Goal: Obtain resource: Download file/media

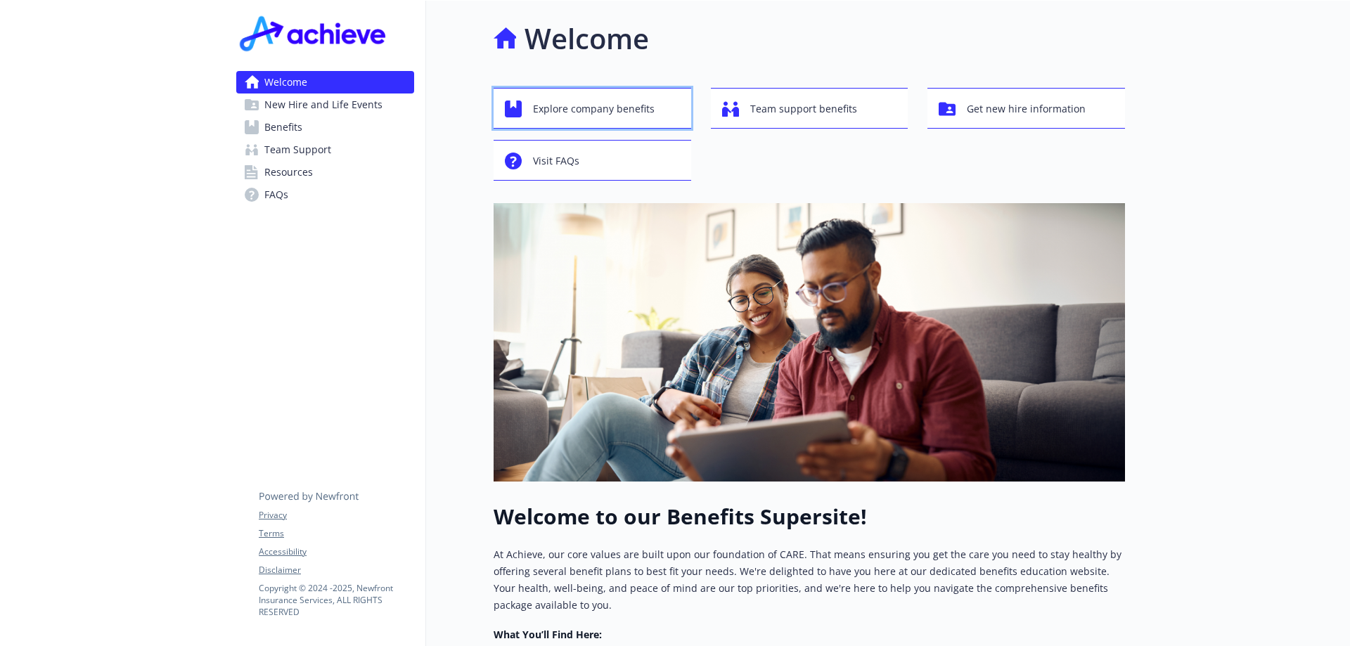
click at [576, 108] on span "Explore company benefits" at bounding box center [594, 109] width 122 height 27
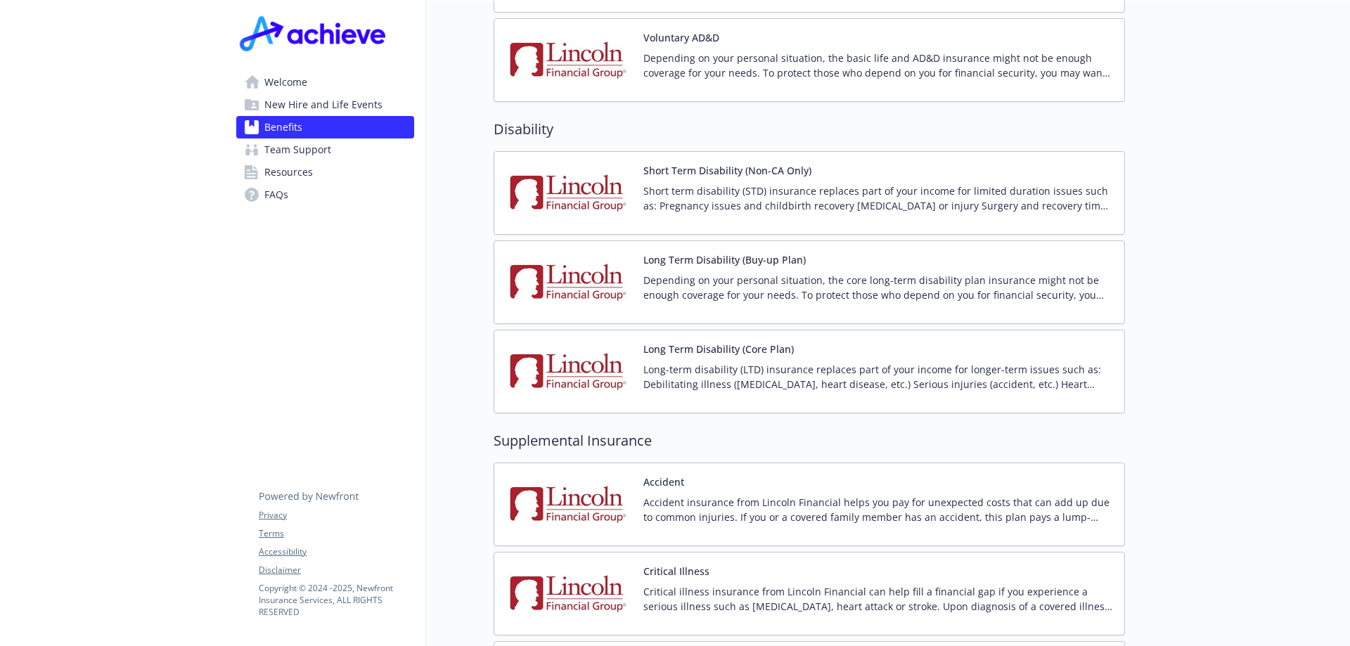
scroll to position [1406, 0]
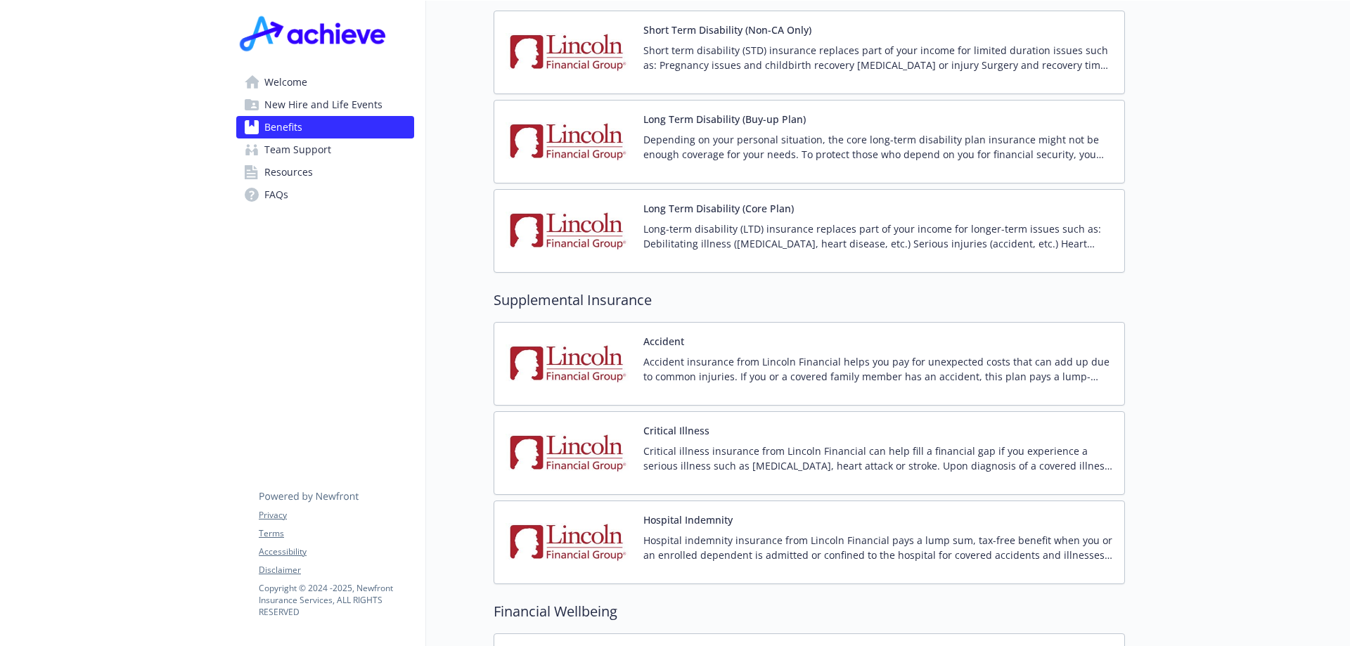
click at [615, 439] on img at bounding box center [569, 453] width 127 height 60
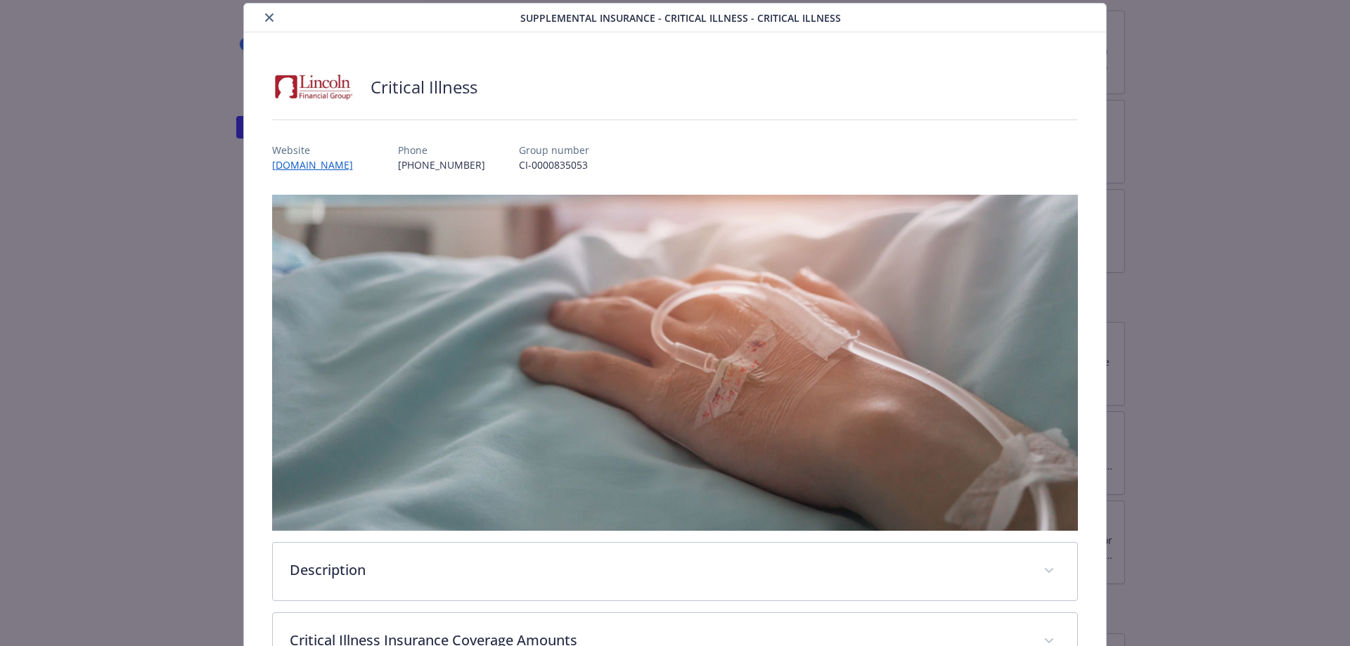
scroll to position [253, 0]
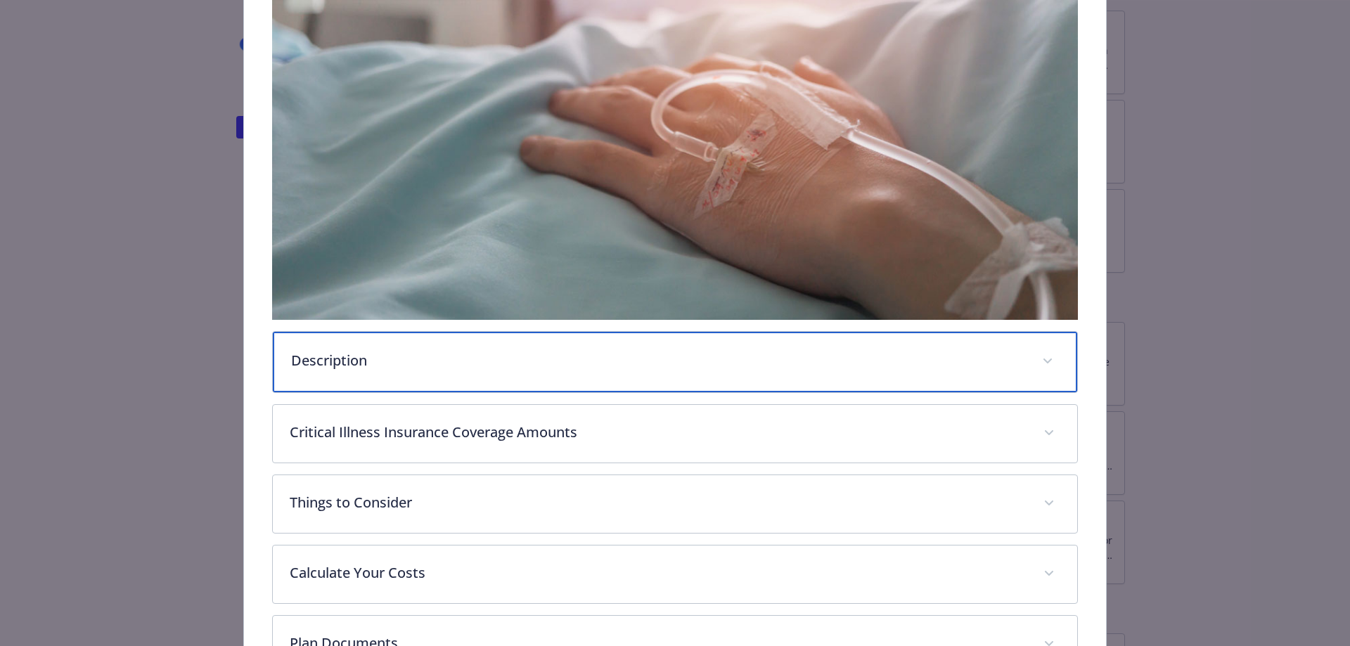
click at [349, 361] on p "Description" at bounding box center [658, 360] width 735 height 21
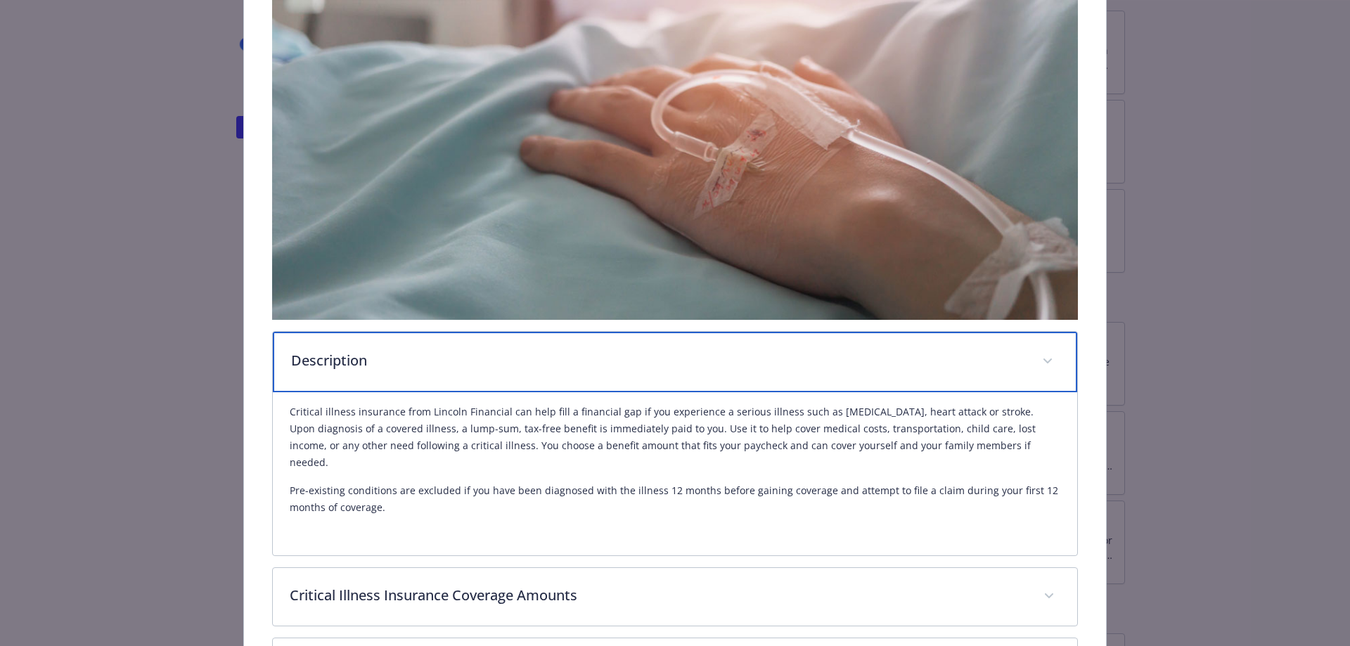
scroll to position [394, 0]
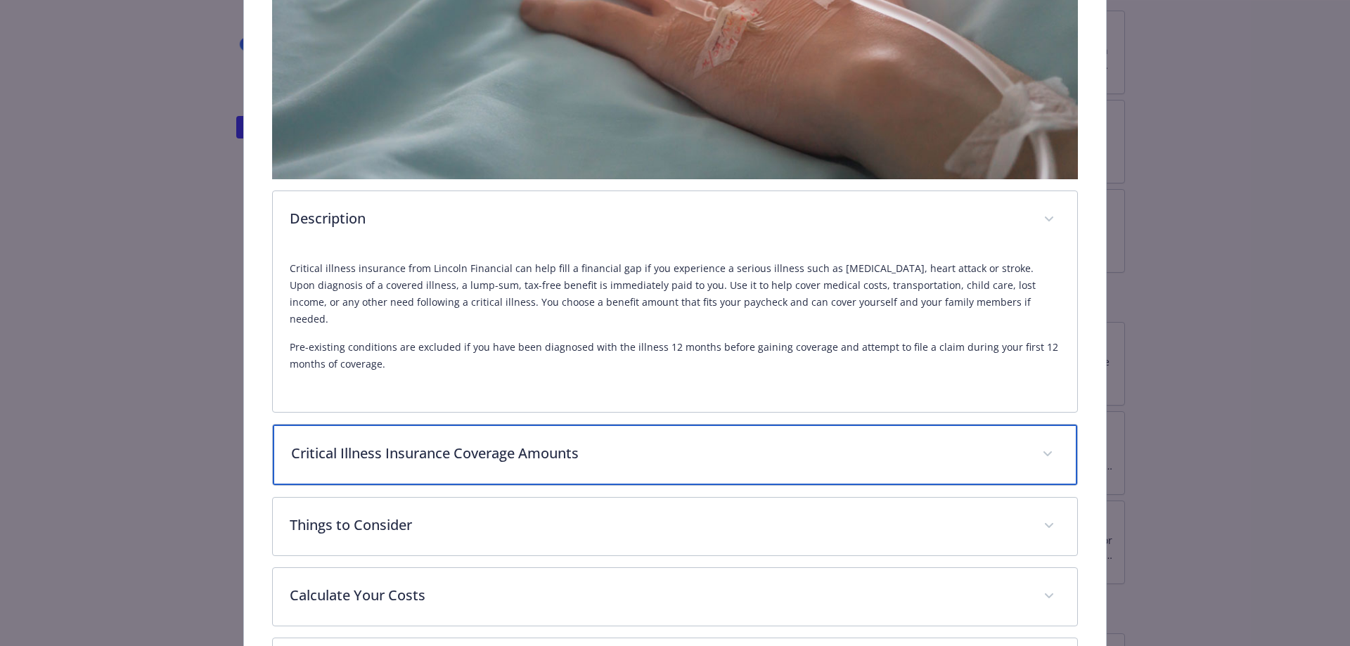
click at [442, 443] on p "Critical Illness Insurance Coverage Amounts" at bounding box center [658, 453] width 735 height 21
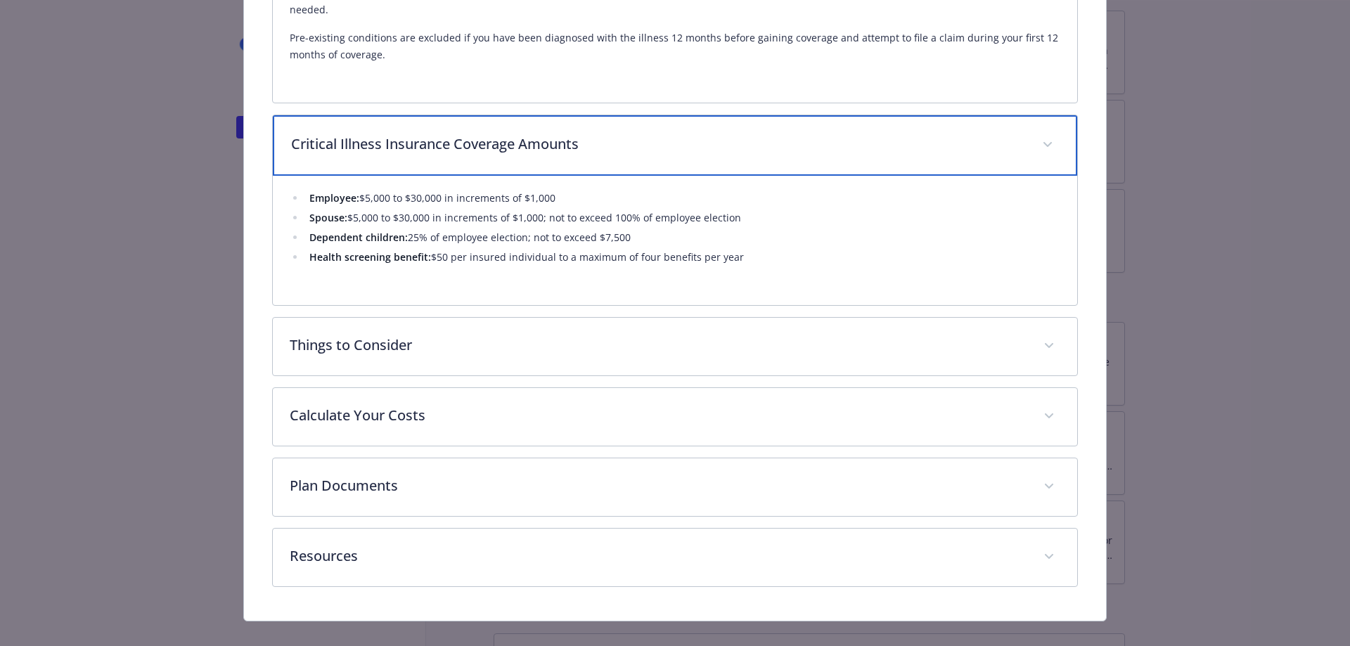
scroll to position [704, 0]
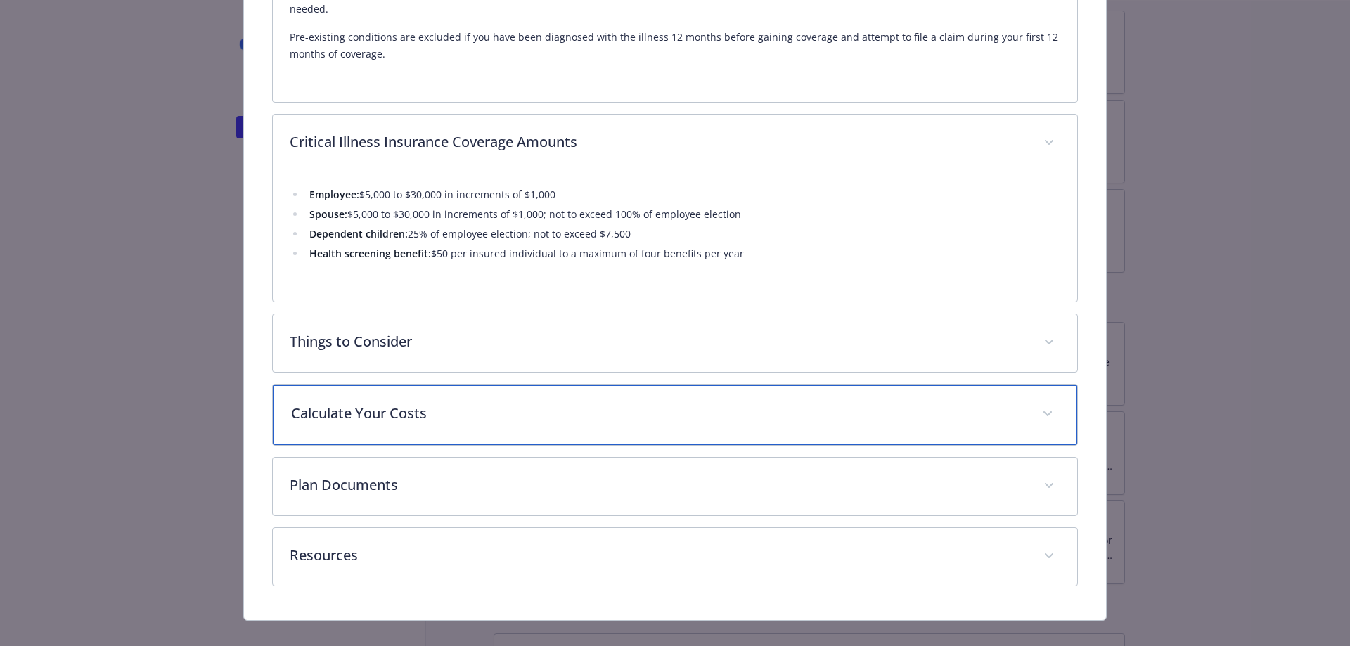
click at [1036, 403] on span "details for plan Supplemental Insurance - Critical Illness - Critical Illness" at bounding box center [1047, 414] width 22 height 22
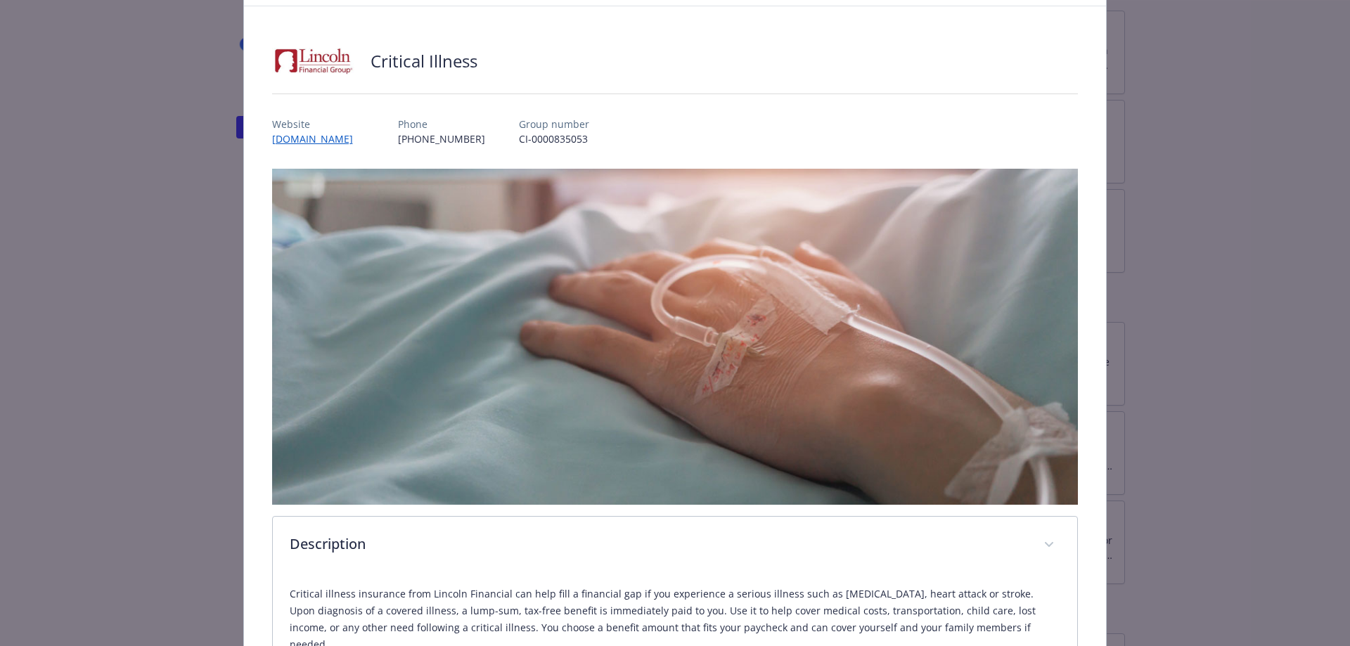
scroll to position [0, 0]
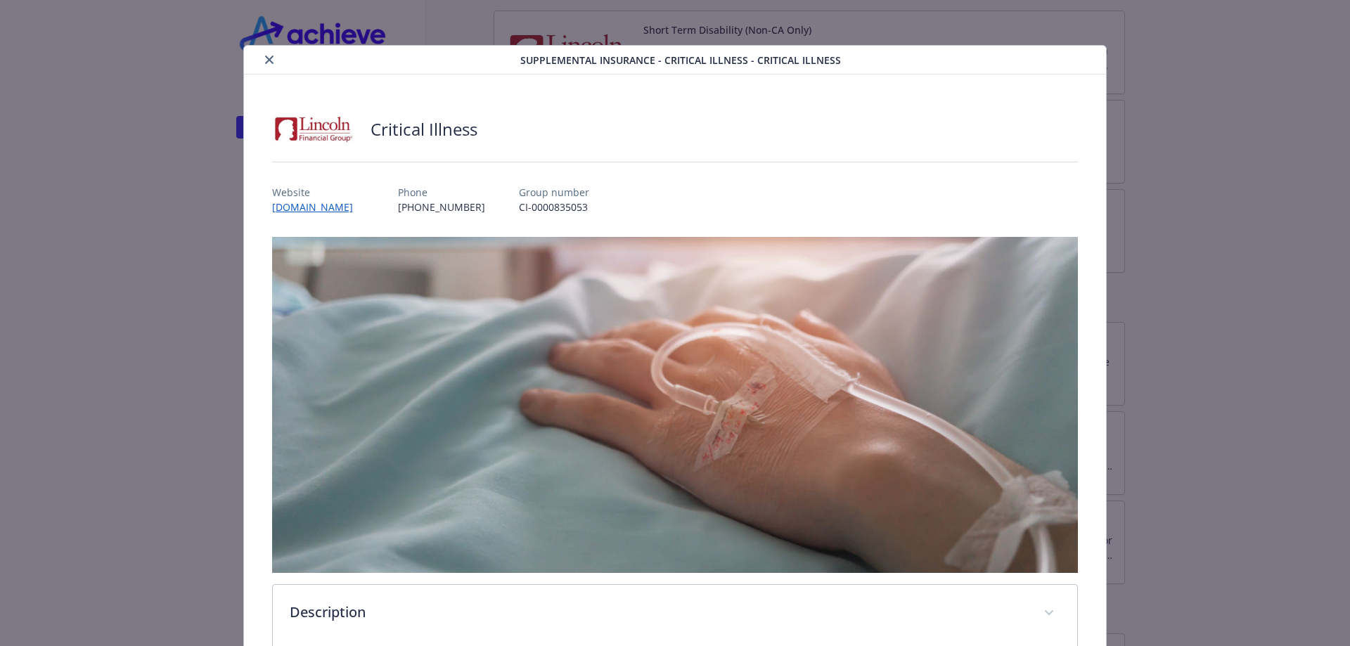
click at [274, 67] on div "details for plan Supplemental Insurance - Critical Illness - Critical Illness" at bounding box center [385, 59] width 271 height 17
click at [271, 58] on button "close" at bounding box center [269, 59] width 17 height 17
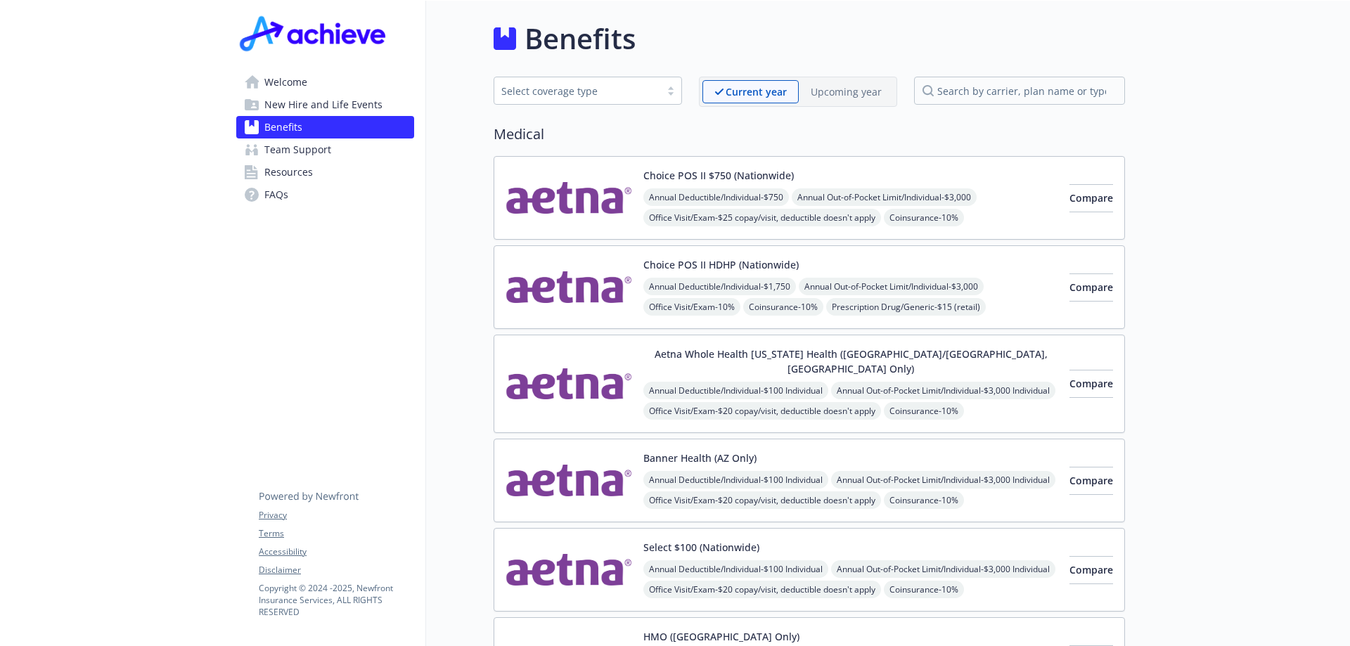
click at [733, 86] on p "Current year" at bounding box center [756, 91] width 61 height 15
click at [278, 88] on span "Welcome" at bounding box center [285, 82] width 43 height 22
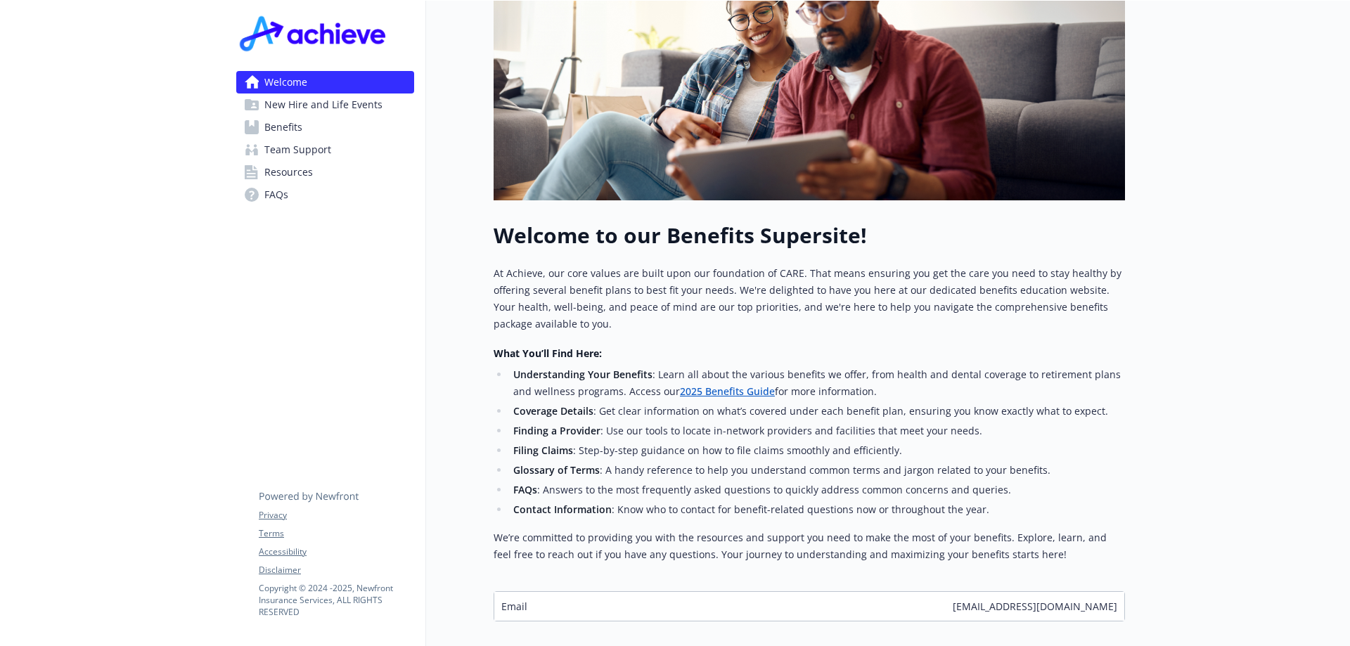
scroll to position [368, 0]
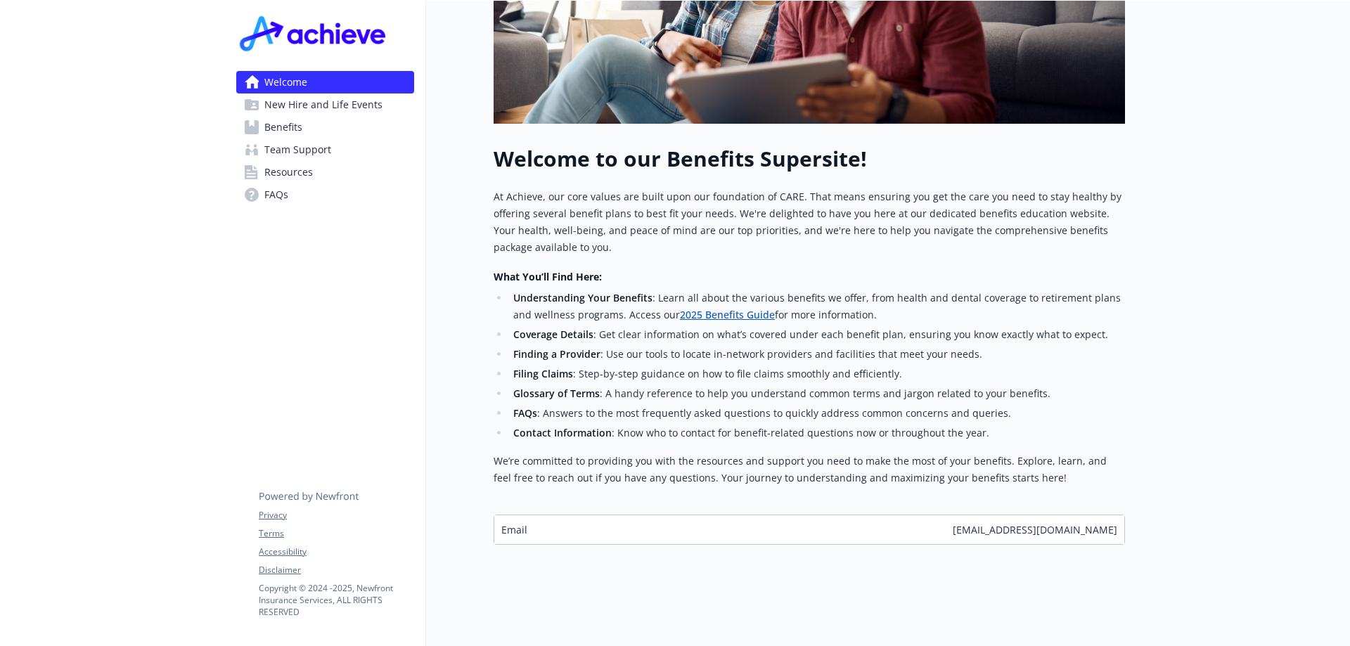
click at [703, 308] on link "2025 Benefits Guide" at bounding box center [727, 314] width 95 height 13
click at [292, 150] on span "Team Support" at bounding box center [297, 150] width 67 height 22
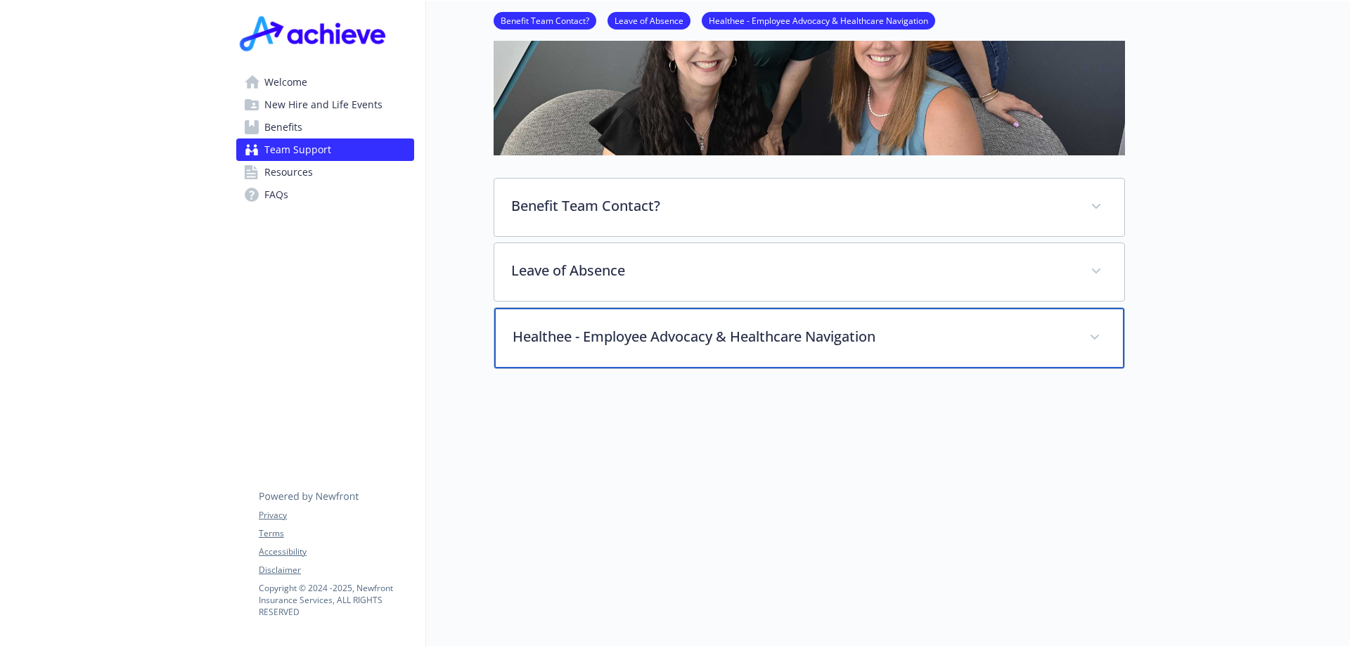
scroll to position [327, 0]
click at [1090, 326] on span at bounding box center [1094, 337] width 22 height 22
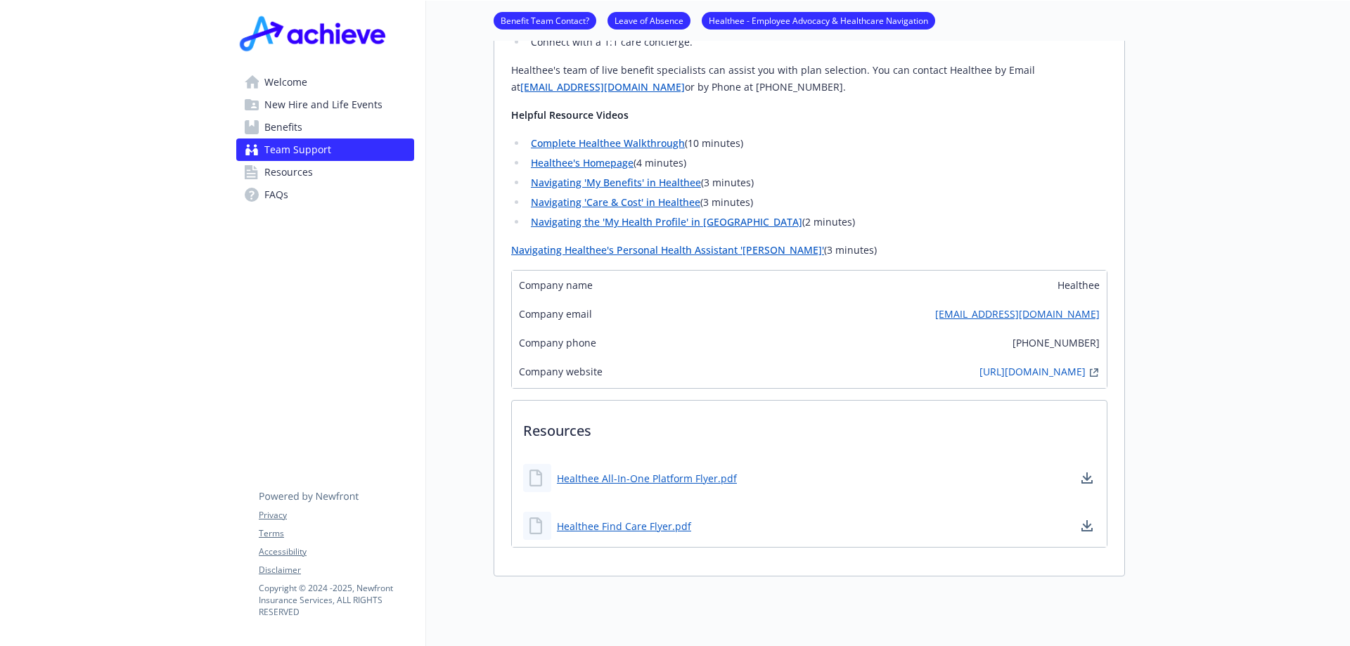
scroll to position [608, 0]
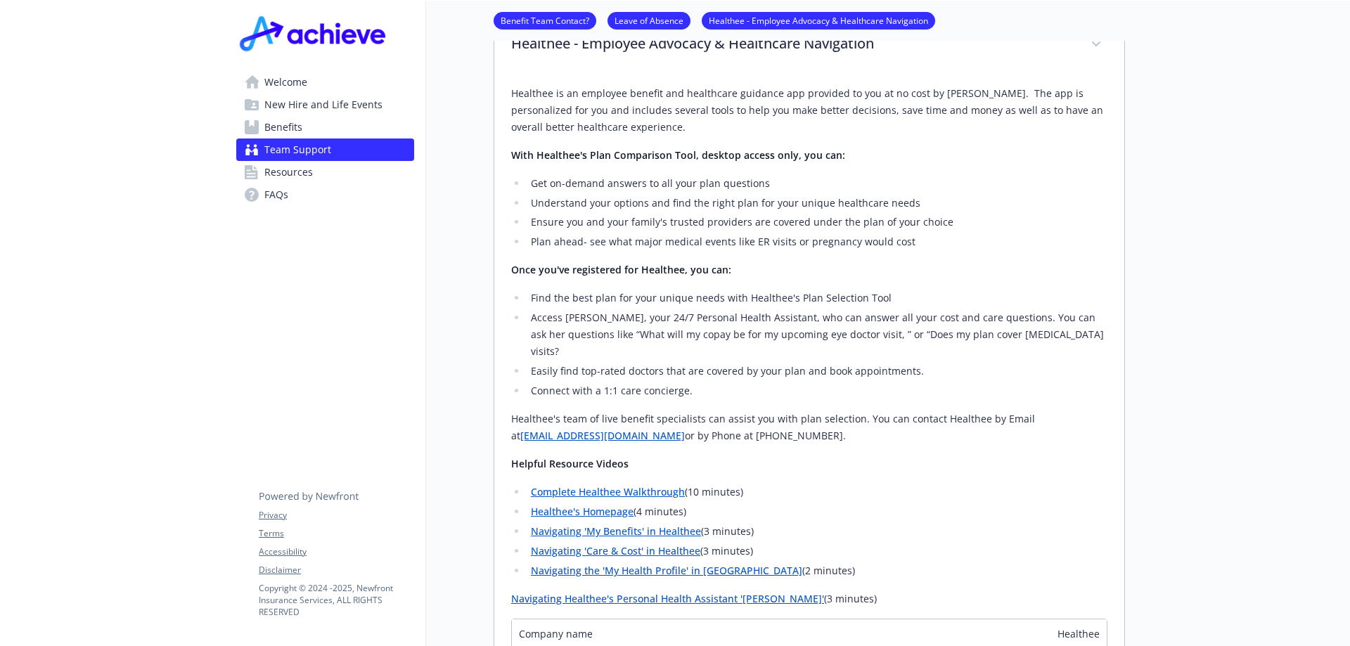
click at [274, 175] on span "Resources" at bounding box center [288, 172] width 49 height 22
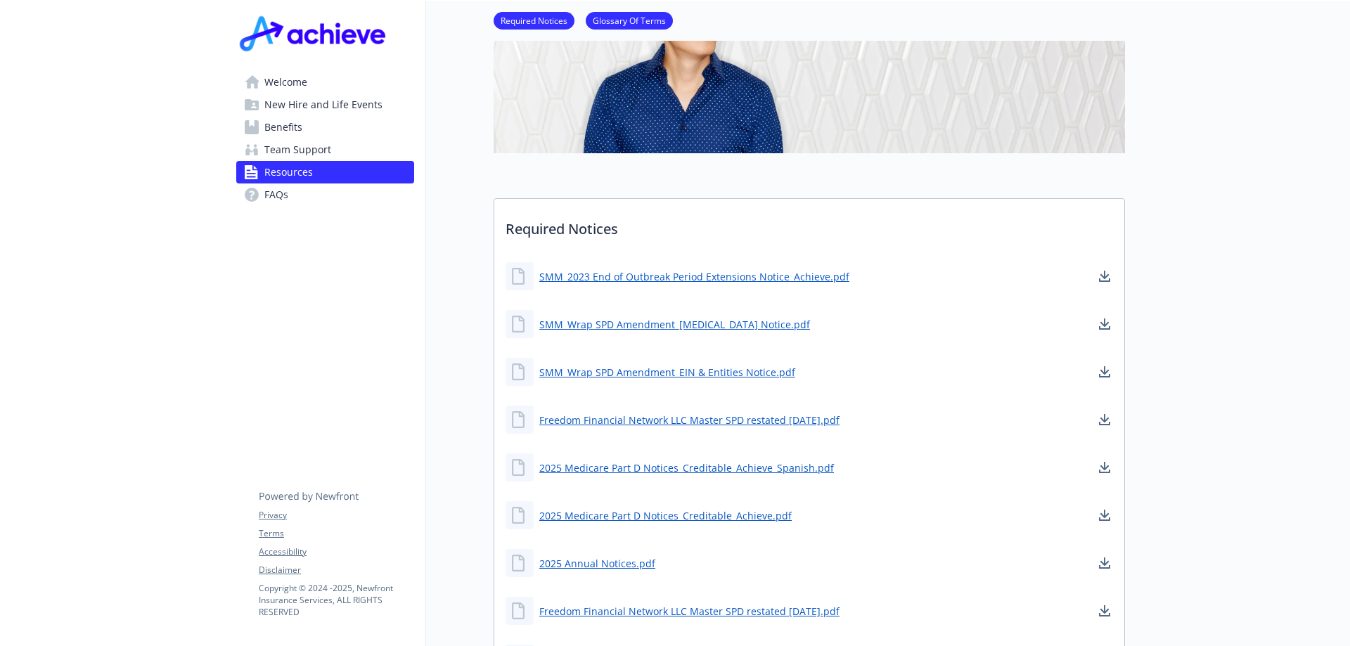
scroll to position [281, 0]
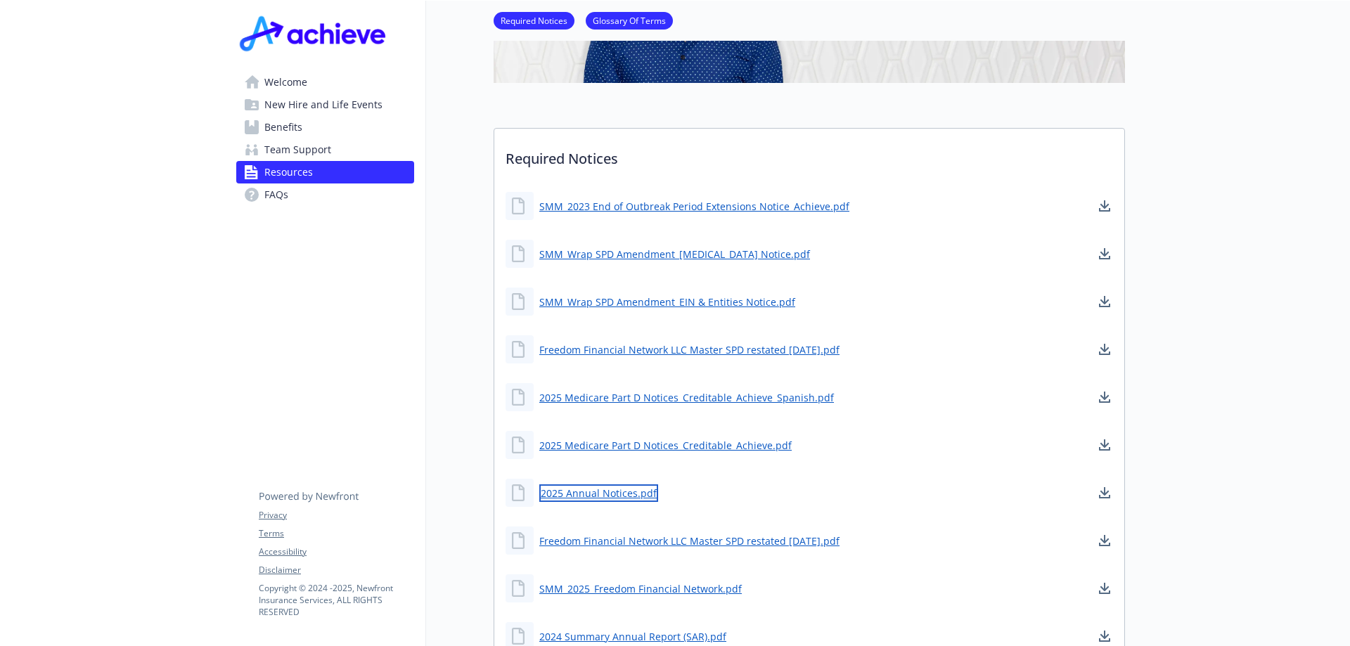
click at [588, 497] on link "2025 Annual Notices.pdf" at bounding box center [598, 493] width 119 height 18
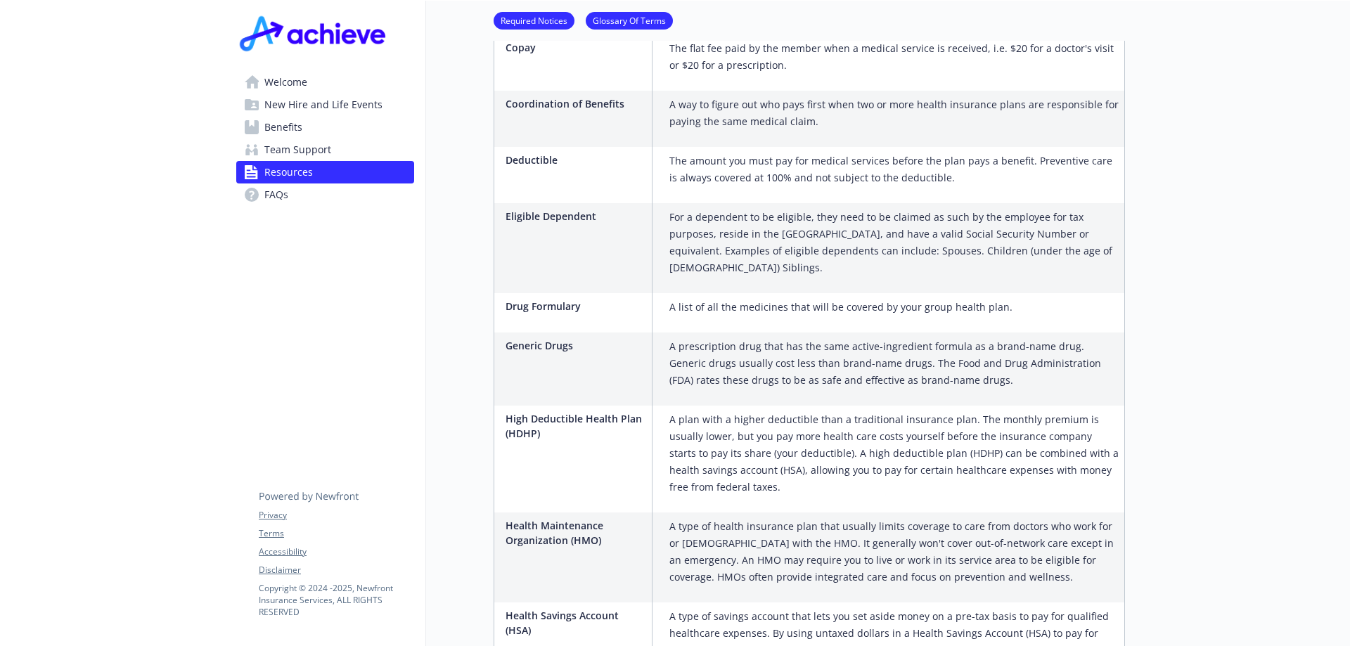
scroll to position [1078, 0]
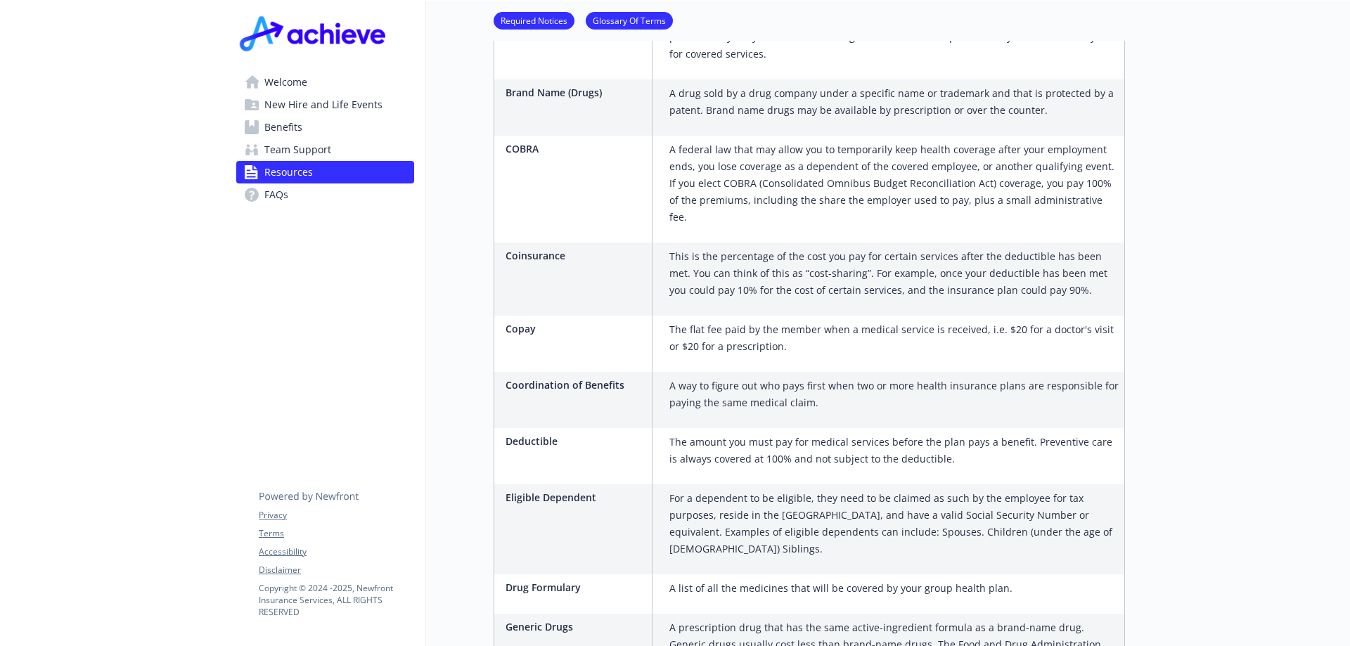
click at [276, 155] on span "Team Support" at bounding box center [297, 150] width 67 height 22
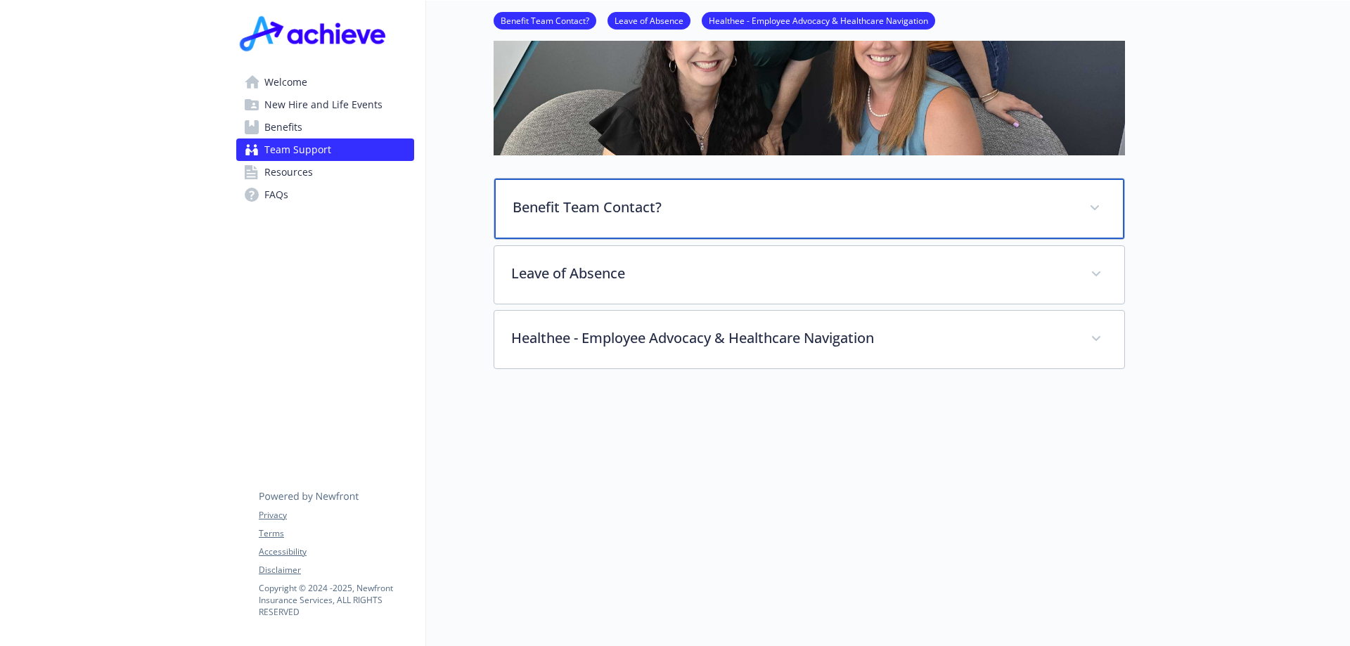
scroll to position [327, 0]
click at [1100, 201] on span at bounding box center [1094, 208] width 22 height 22
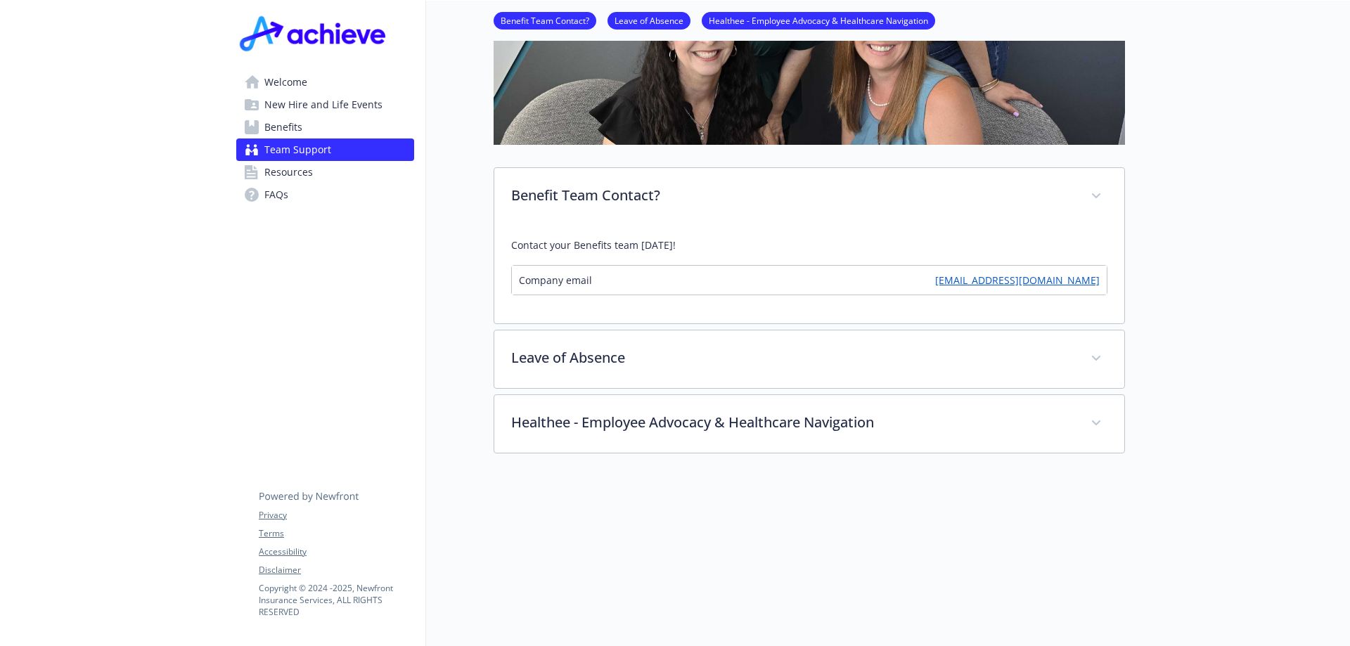
click at [1048, 290] on div "Company email [EMAIL_ADDRESS][DOMAIN_NAME]" at bounding box center [809, 280] width 595 height 29
click at [1049, 285] on link "[EMAIL_ADDRESS][DOMAIN_NAME]" at bounding box center [1017, 280] width 165 height 15
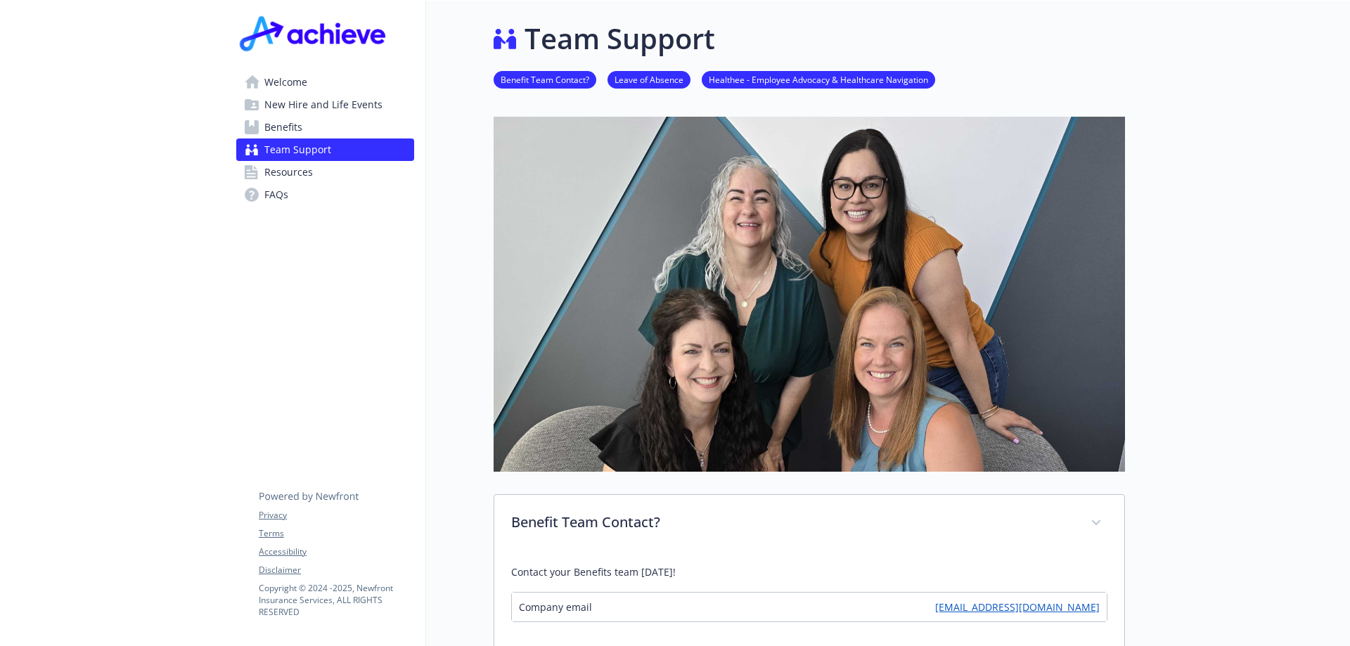
click at [759, 79] on link "Healthee - Employee Advocacy & Healthcare Navigation" at bounding box center [818, 78] width 233 height 13
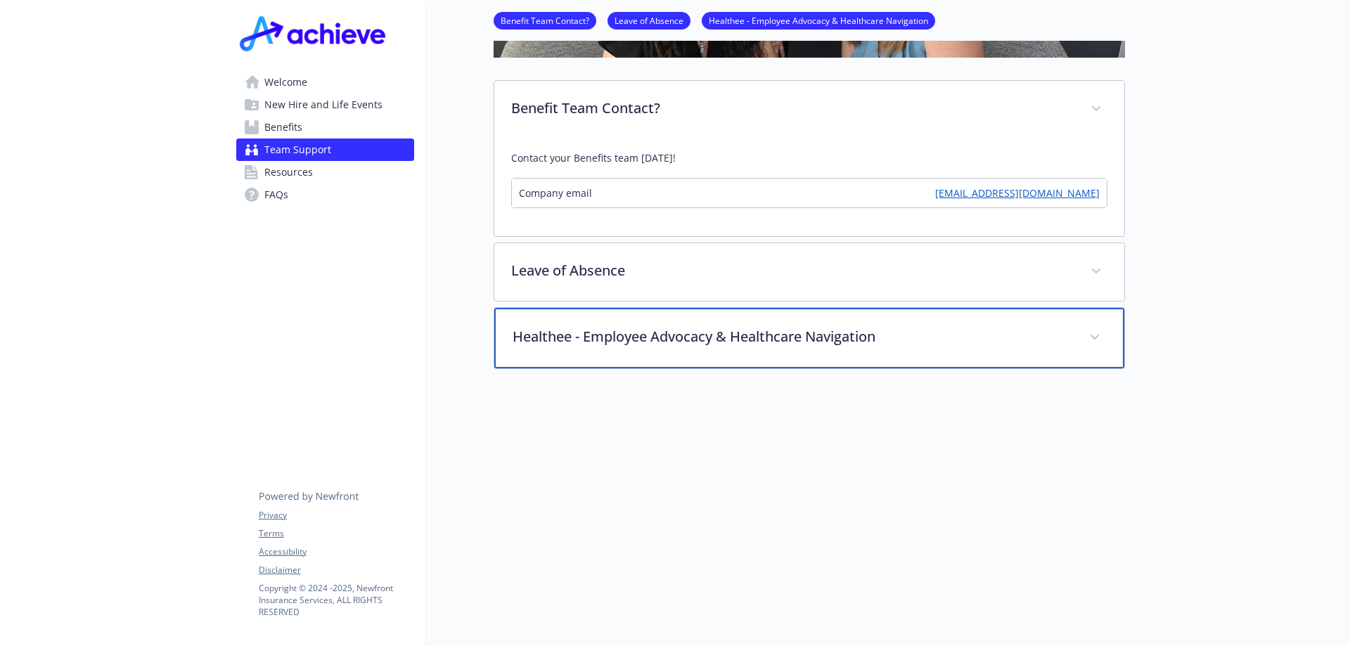
click at [856, 329] on p "Healthee - Employee Advocacy & Healthcare Navigation" at bounding box center [793, 336] width 560 height 21
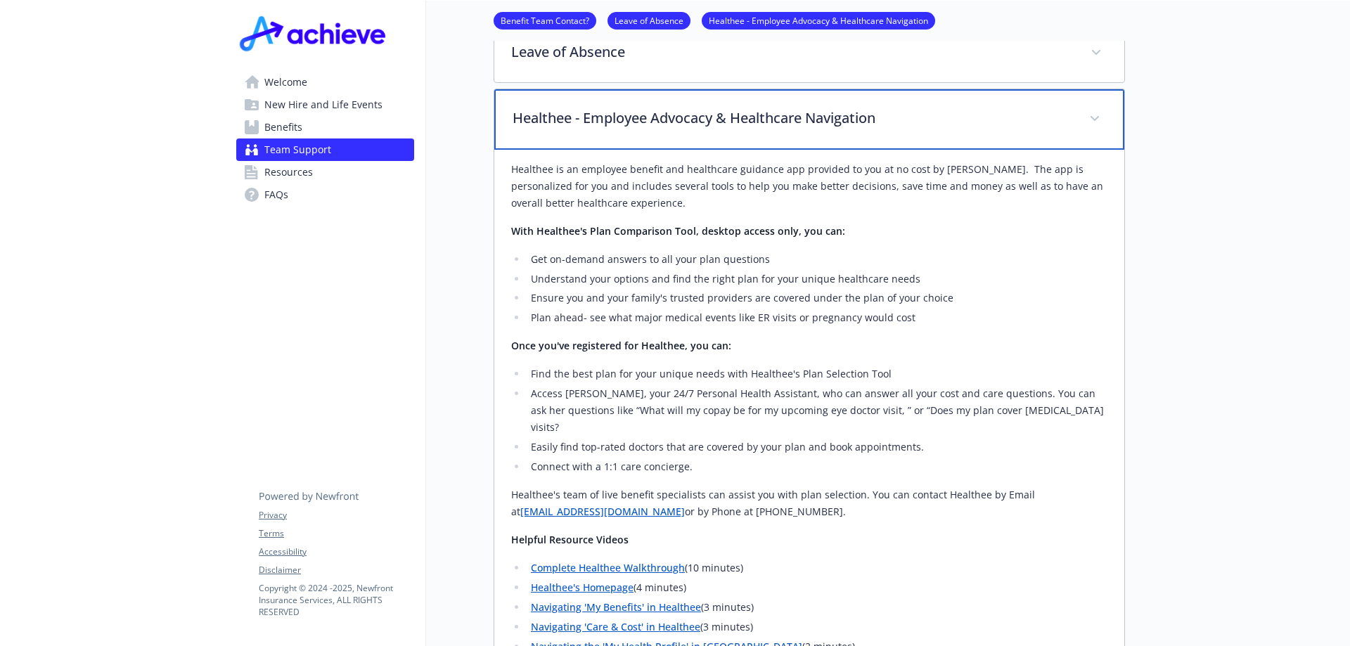
scroll to position [914, 11]
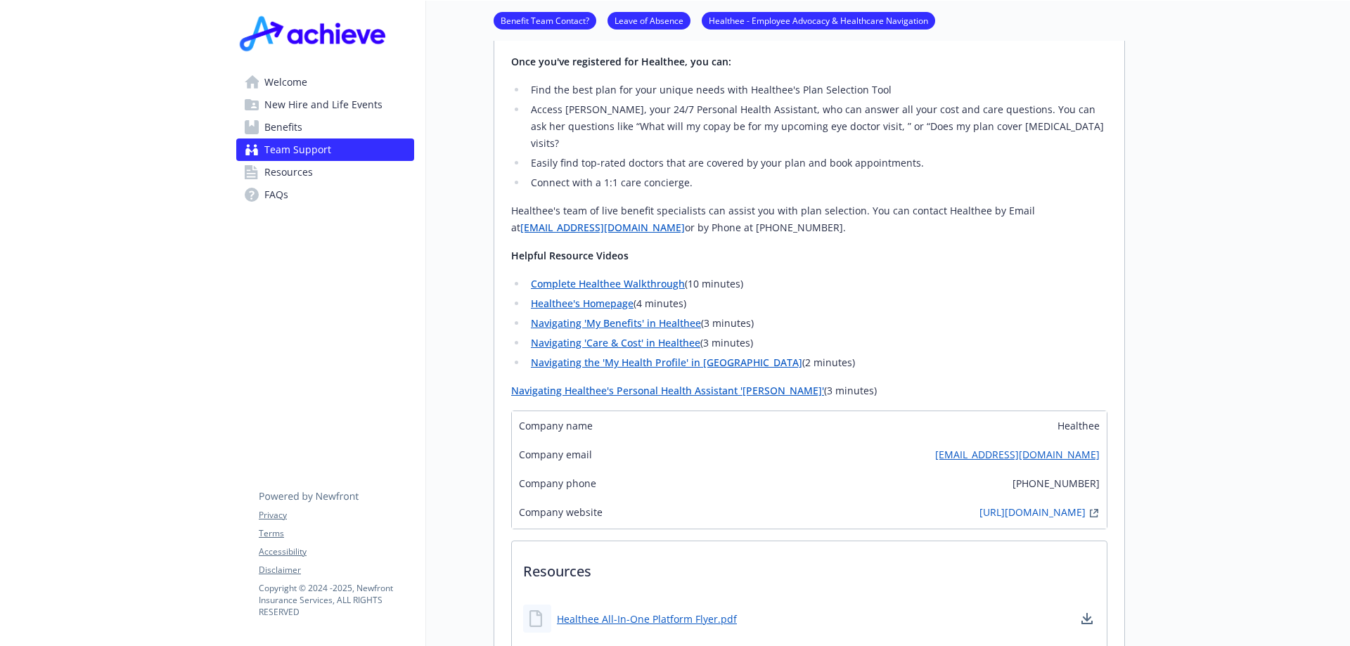
click at [636, 316] on link "Navigating 'My Benefits' in Healthee" at bounding box center [616, 322] width 170 height 13
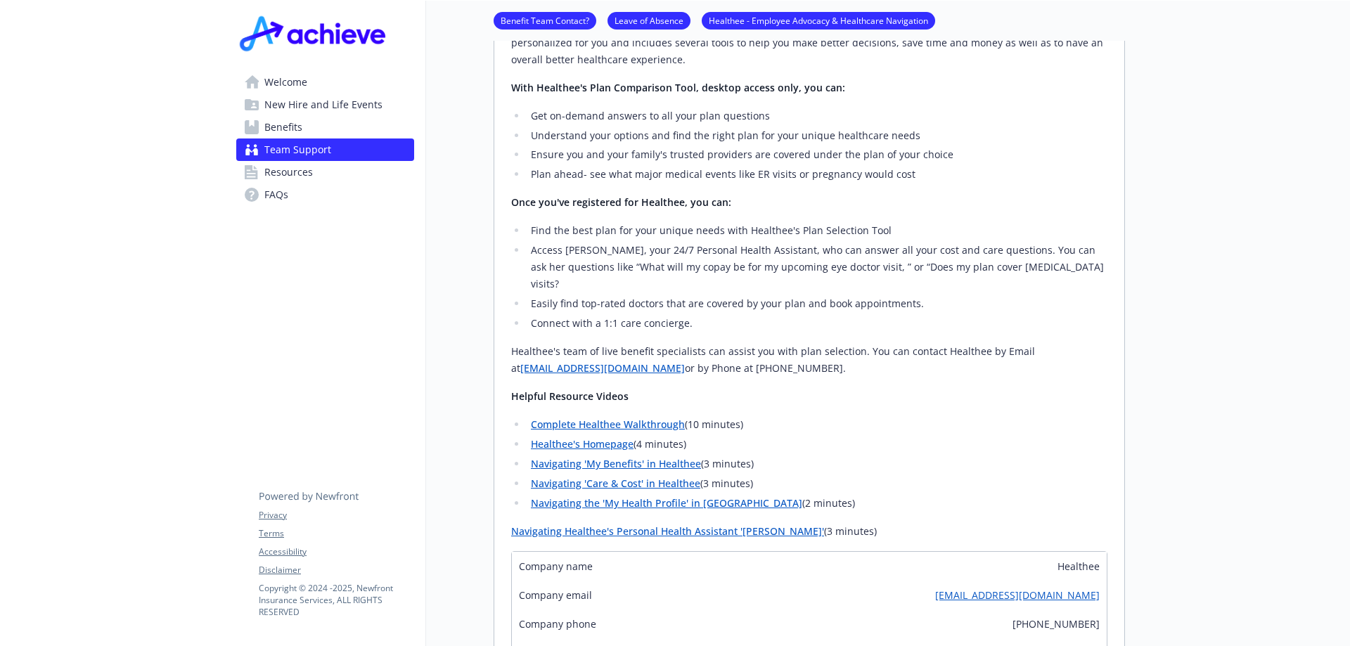
scroll to position [562, 11]
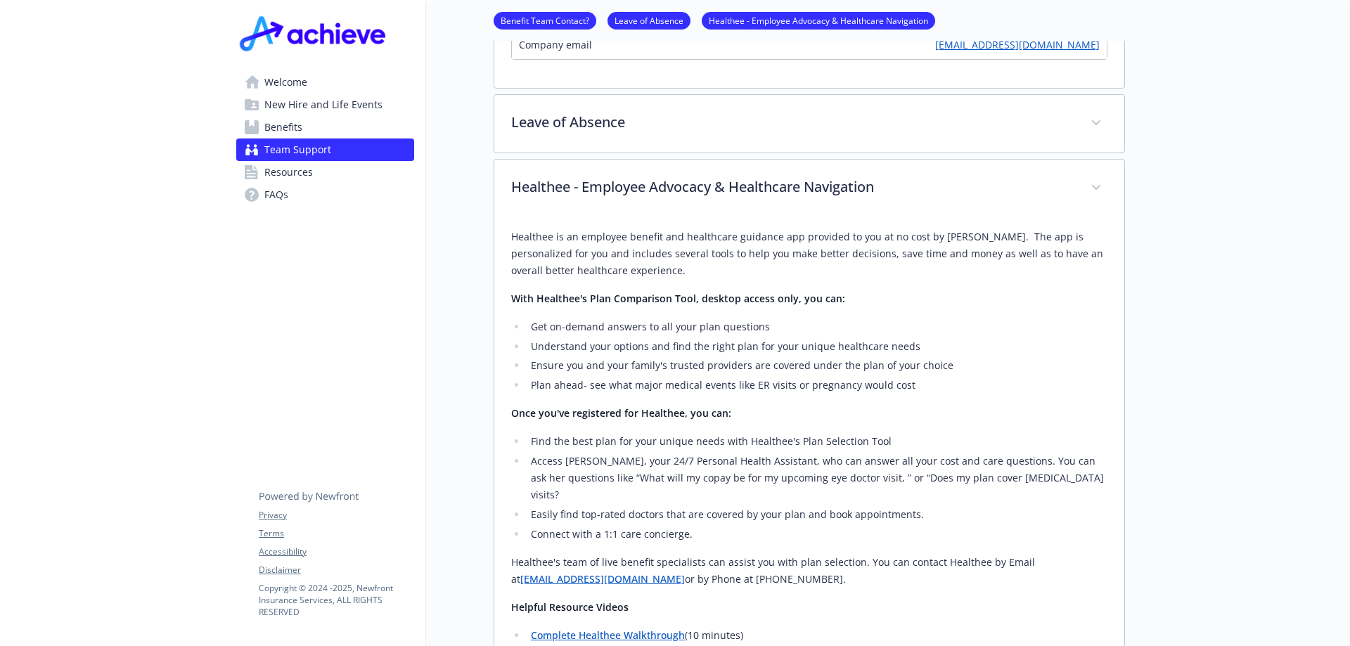
click at [264, 124] on span "Benefits" at bounding box center [283, 127] width 38 height 22
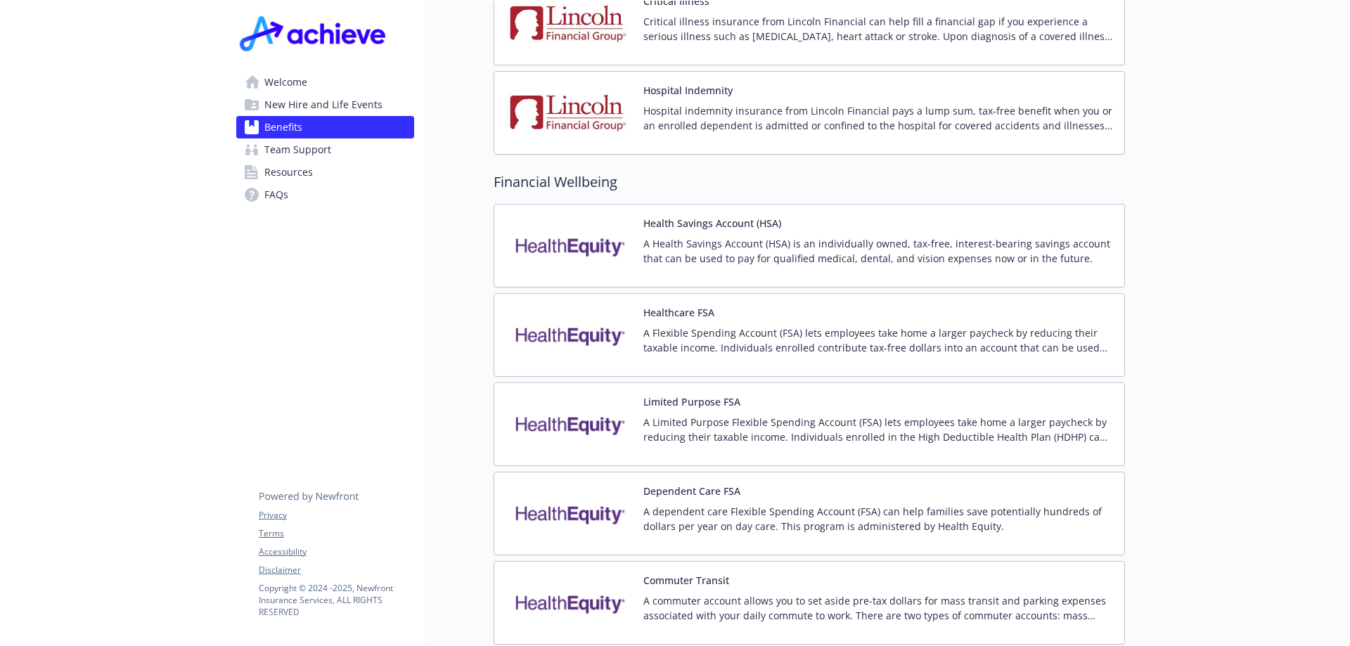
scroll to position [1555, 11]
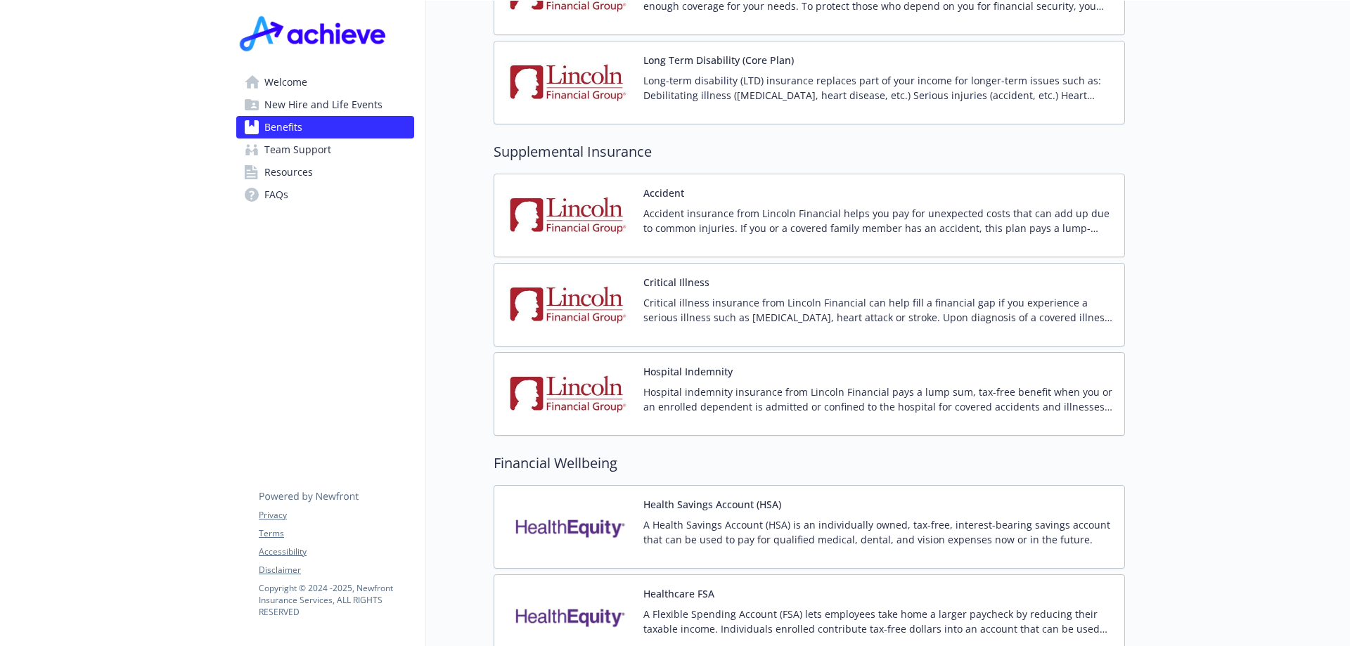
click at [664, 275] on button "Critical Illness" at bounding box center [676, 282] width 66 height 15
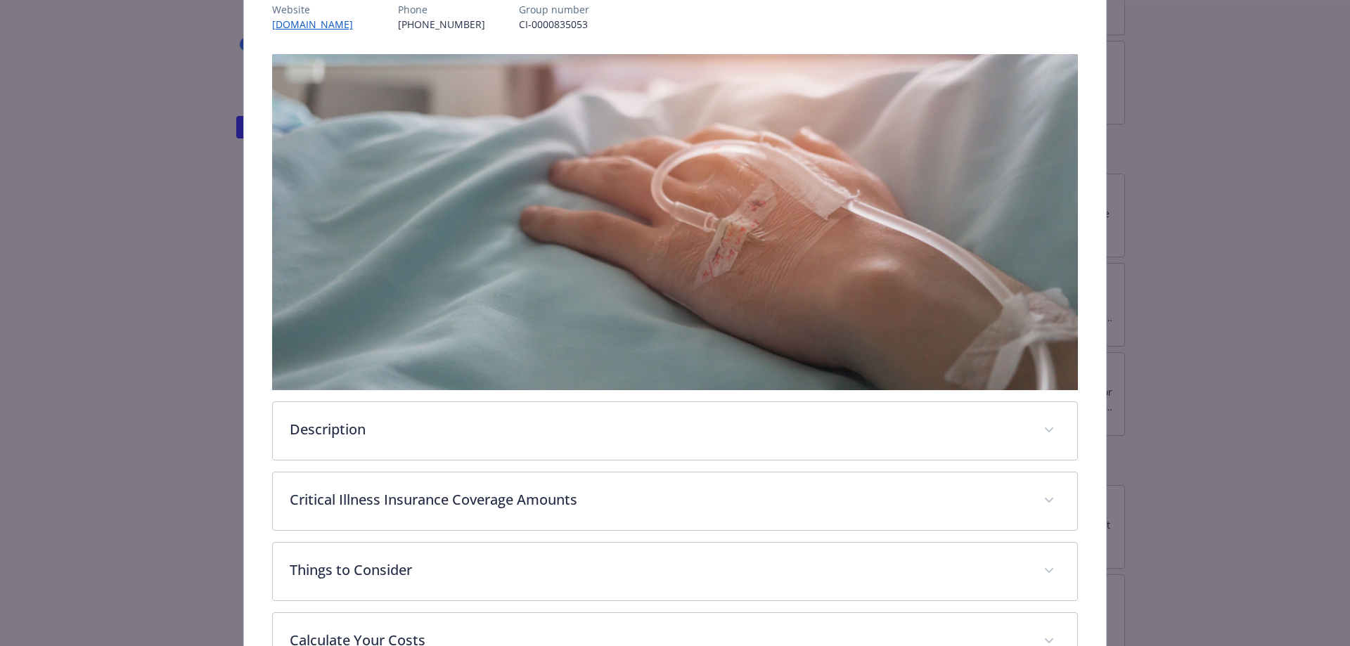
scroll to position [394, 0]
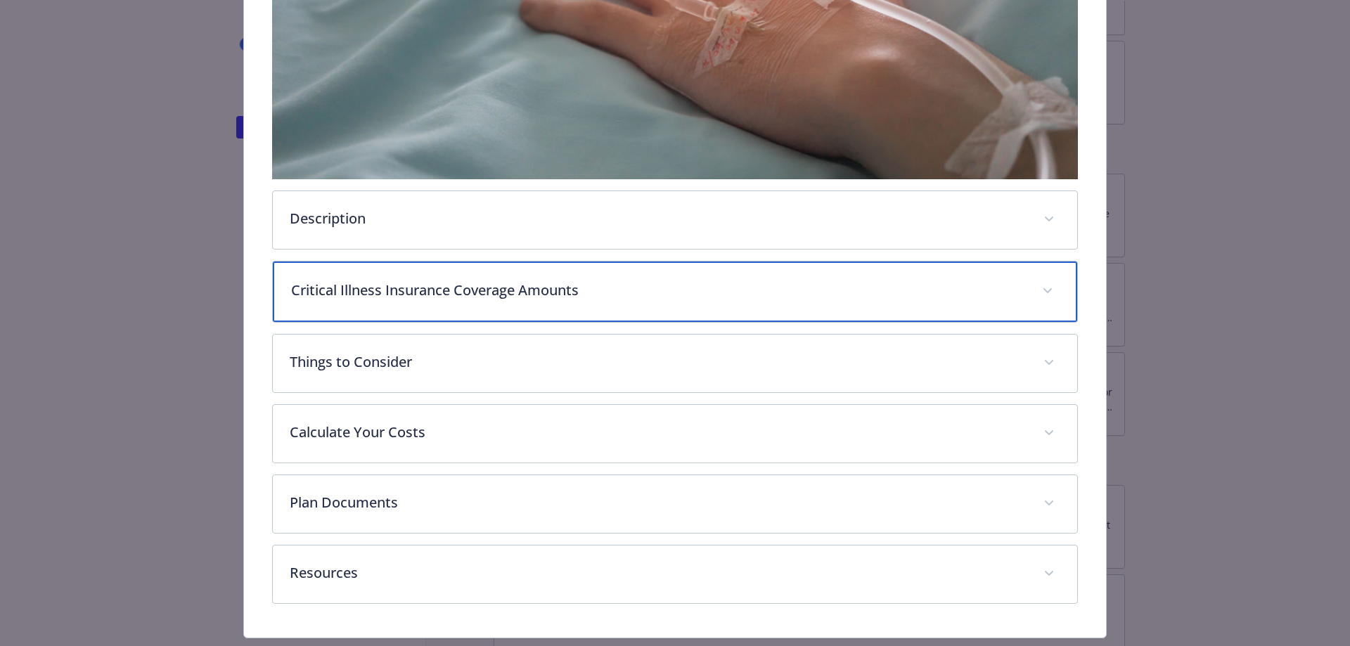
click at [463, 288] on p "Critical Illness Insurance Coverage Amounts" at bounding box center [658, 290] width 735 height 21
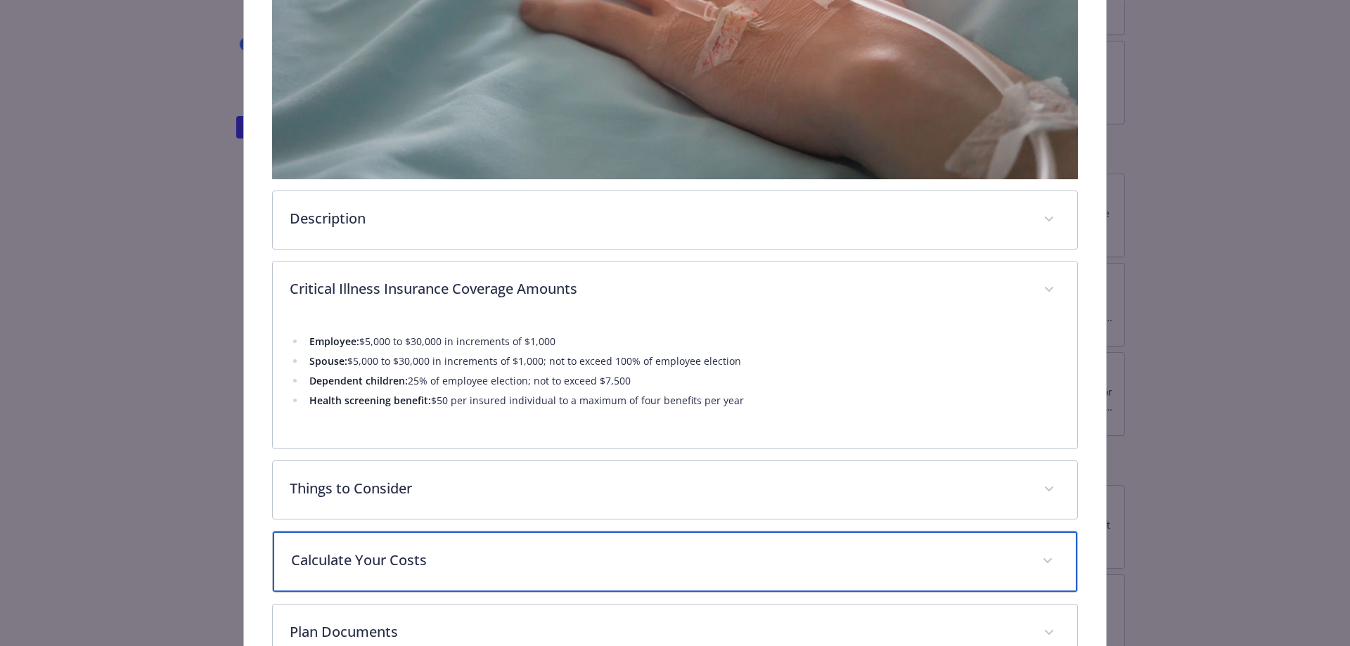
click at [1039, 564] on span "details for plan Supplemental Insurance - Critical Illness - Critical Illness" at bounding box center [1047, 561] width 22 height 22
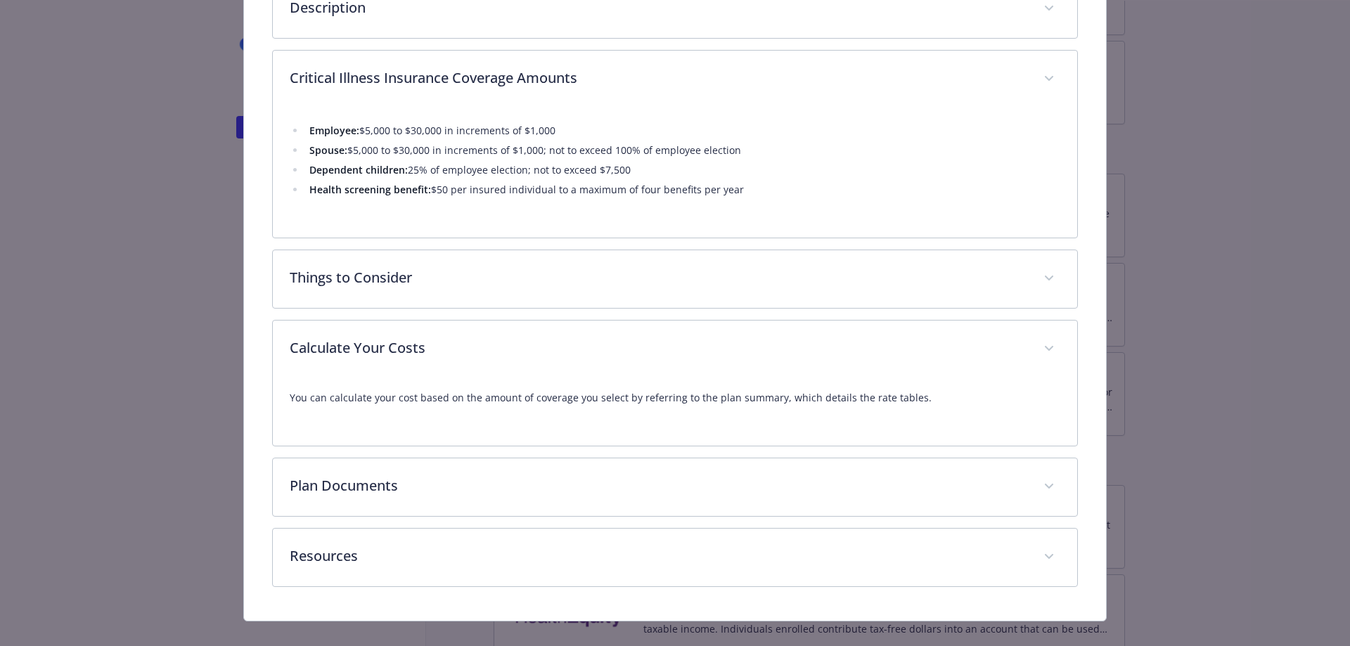
click at [699, 430] on div "You can calculate your cost based on the amount of coverage you select by refer…" at bounding box center [675, 411] width 805 height 67
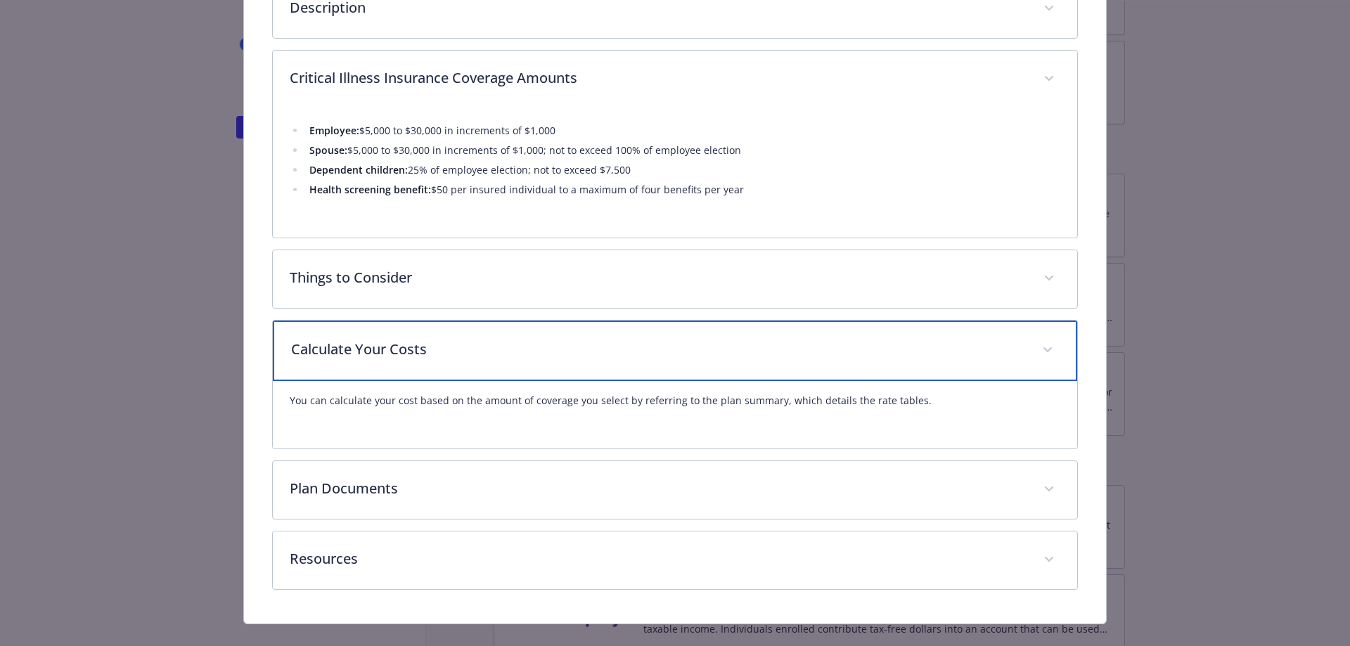
click at [1046, 340] on span "details for plan Supplemental Insurance - Critical Illness - Critical Illness" at bounding box center [1047, 350] width 22 height 22
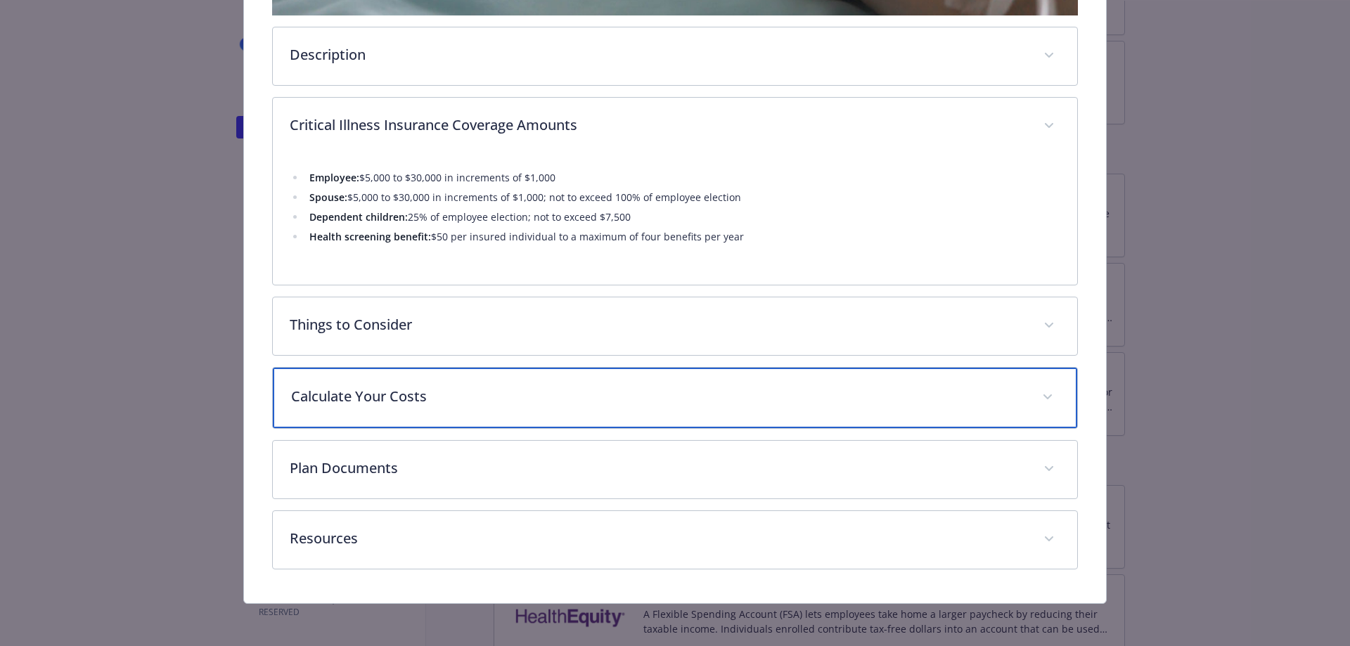
click at [1041, 387] on span "details for plan Supplemental Insurance - Critical Illness - Critical Illness" at bounding box center [1047, 397] width 22 height 22
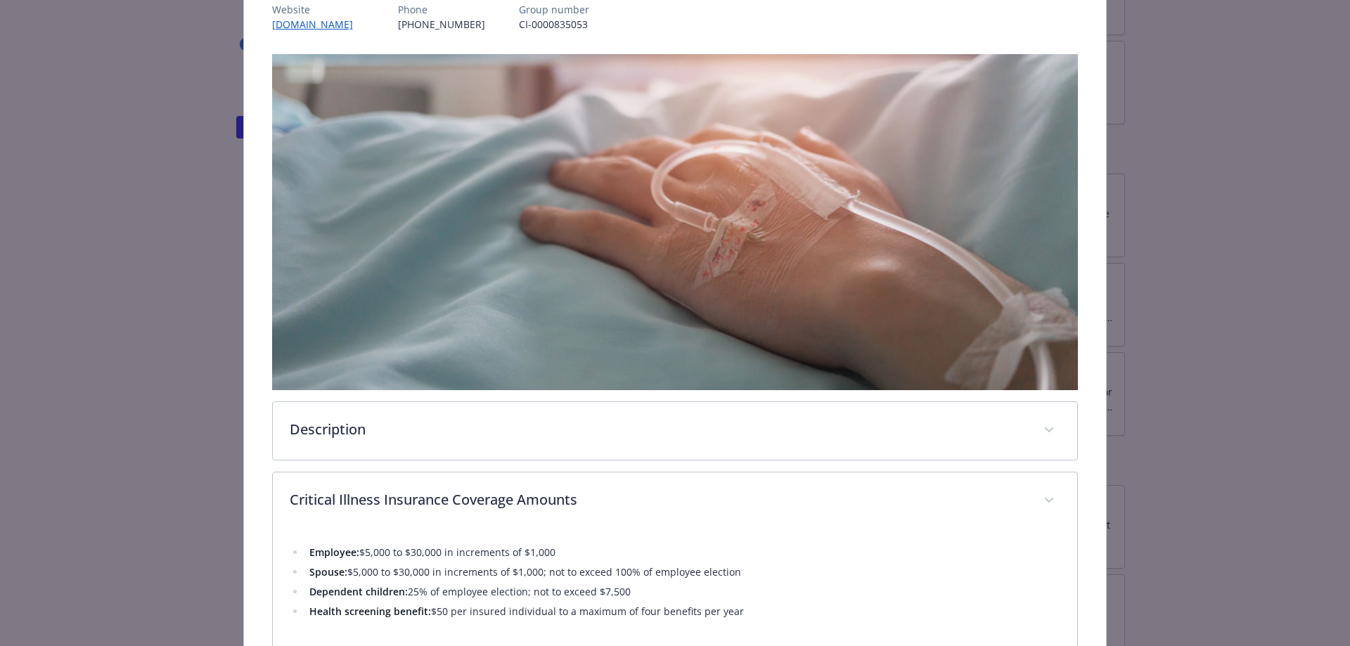
scroll to position [0, 0]
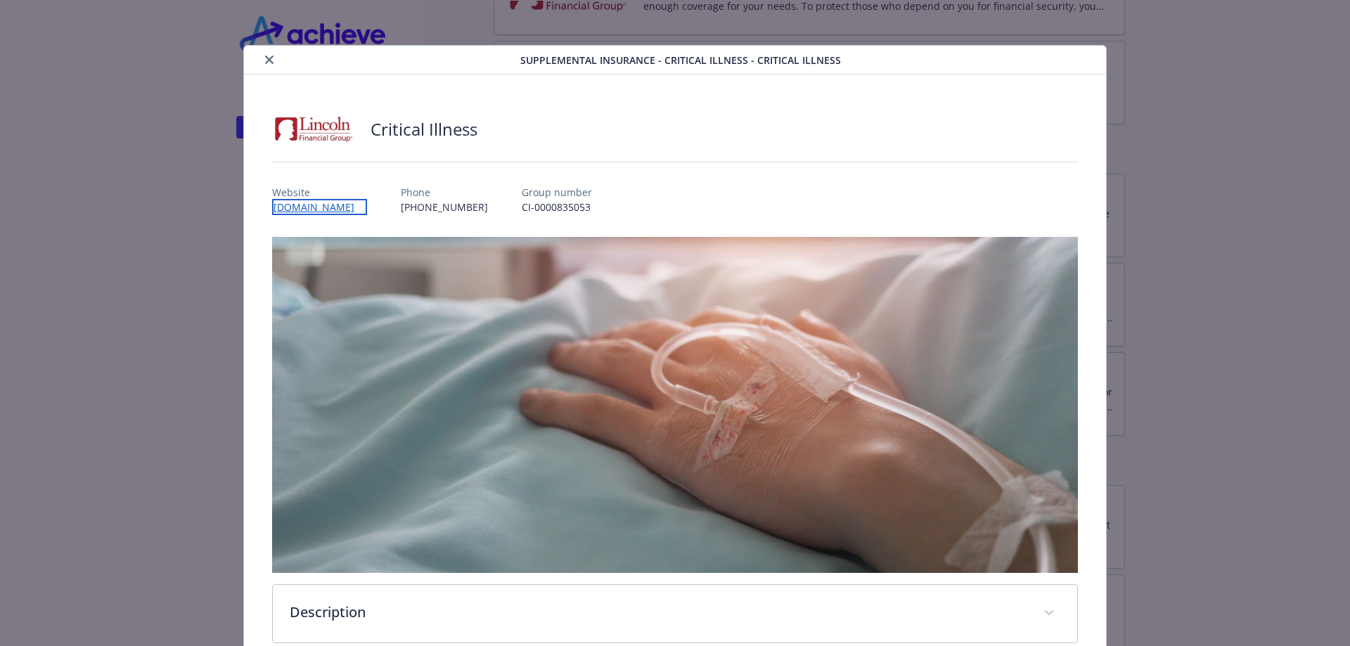
click at [301, 207] on link "[DOMAIN_NAME]" at bounding box center [319, 207] width 95 height 16
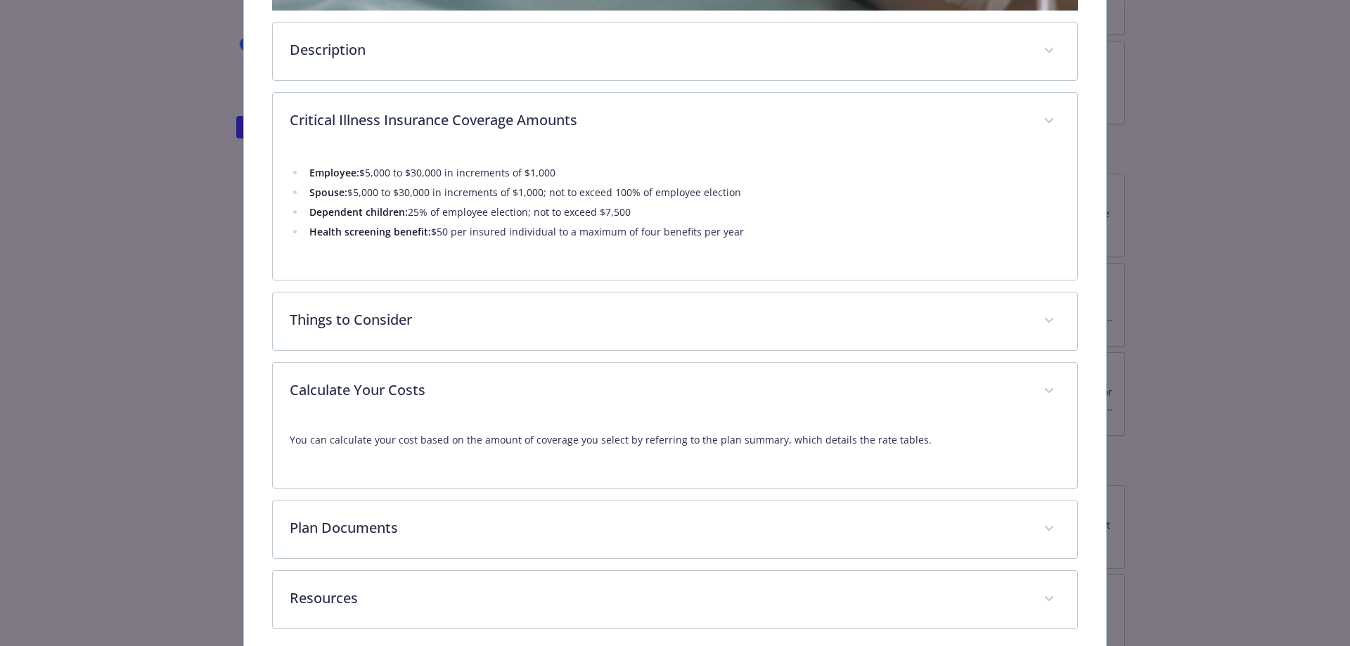
scroll to position [622, 0]
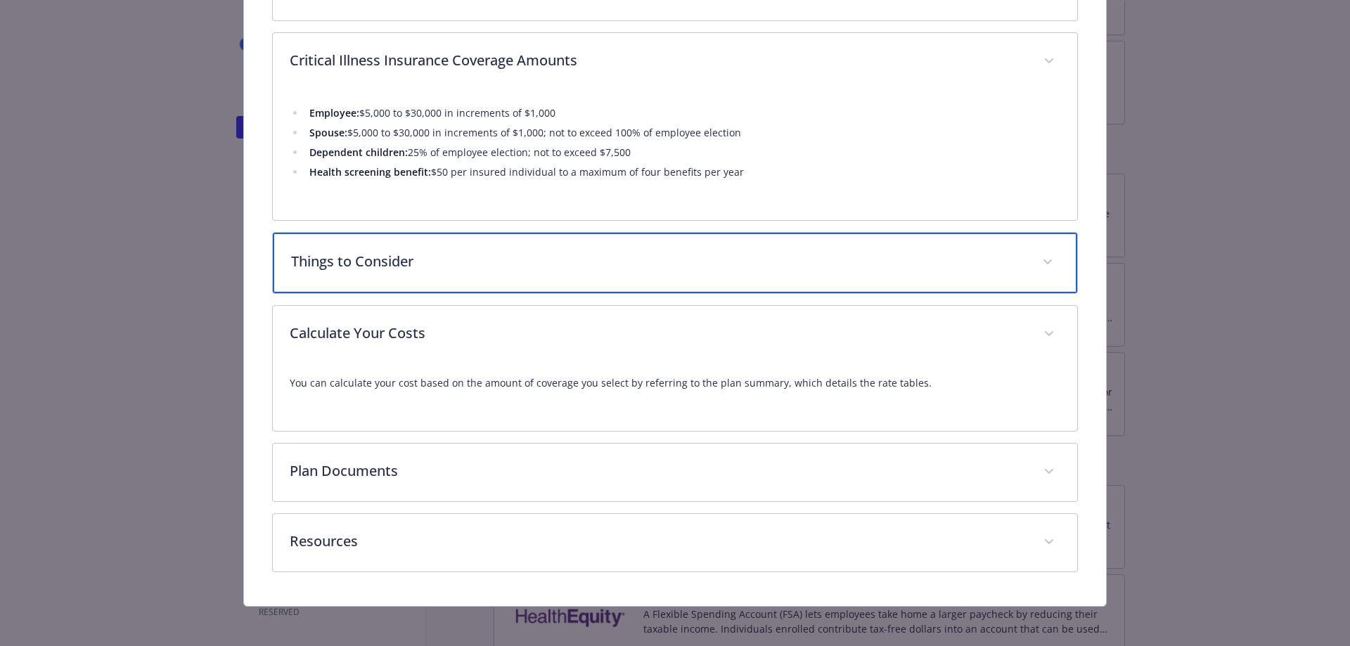
click at [328, 251] on p "Things to Consider" at bounding box center [658, 261] width 735 height 21
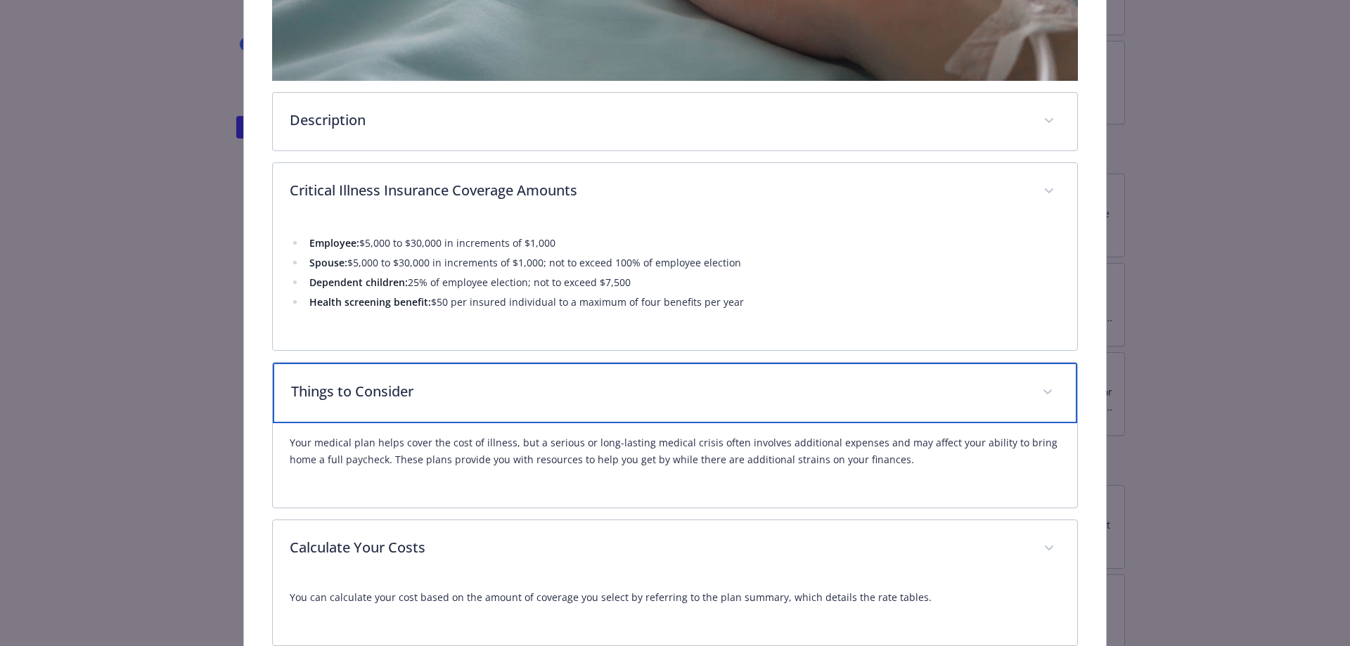
scroll to position [709, 0]
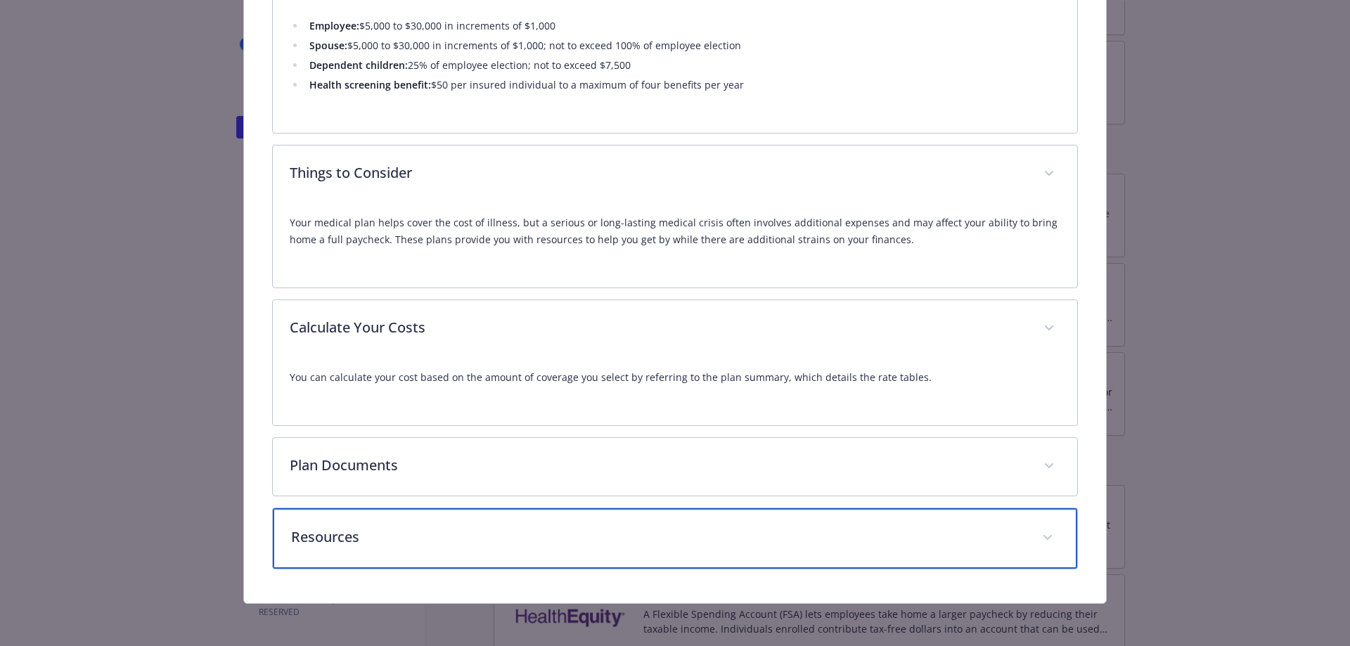
click at [326, 534] on p "Resources" at bounding box center [658, 537] width 735 height 21
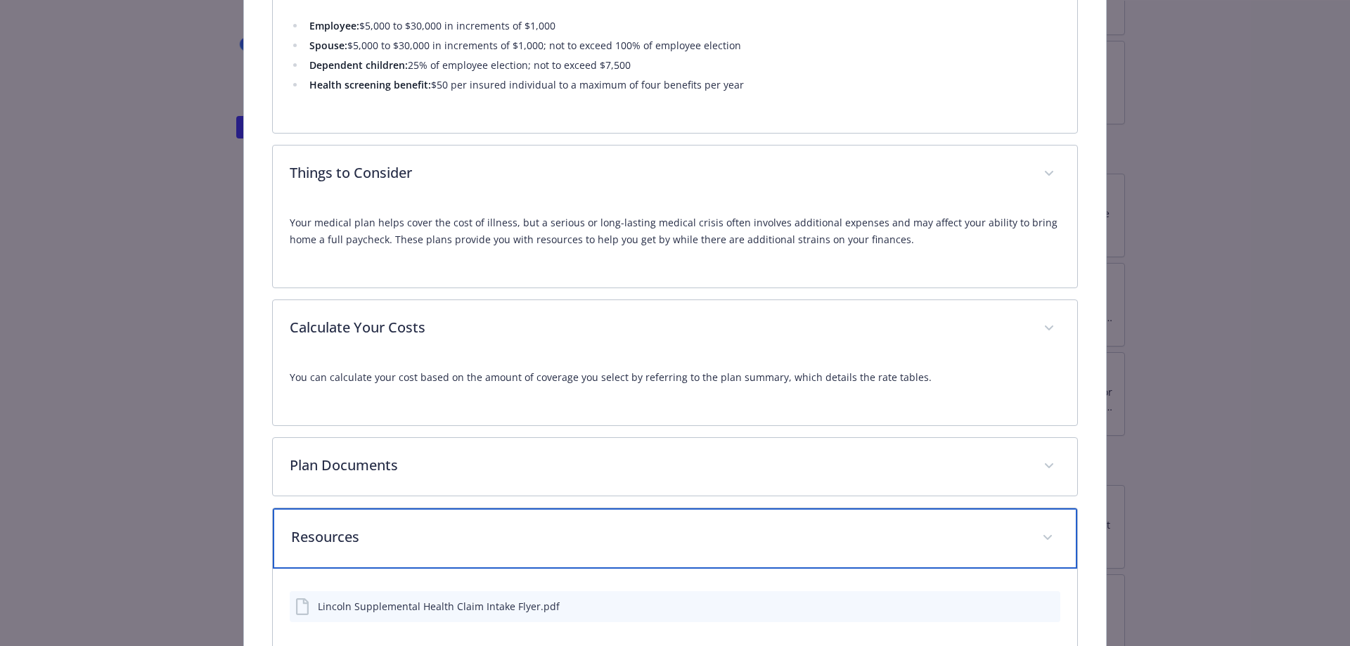
scroll to position [791, 0]
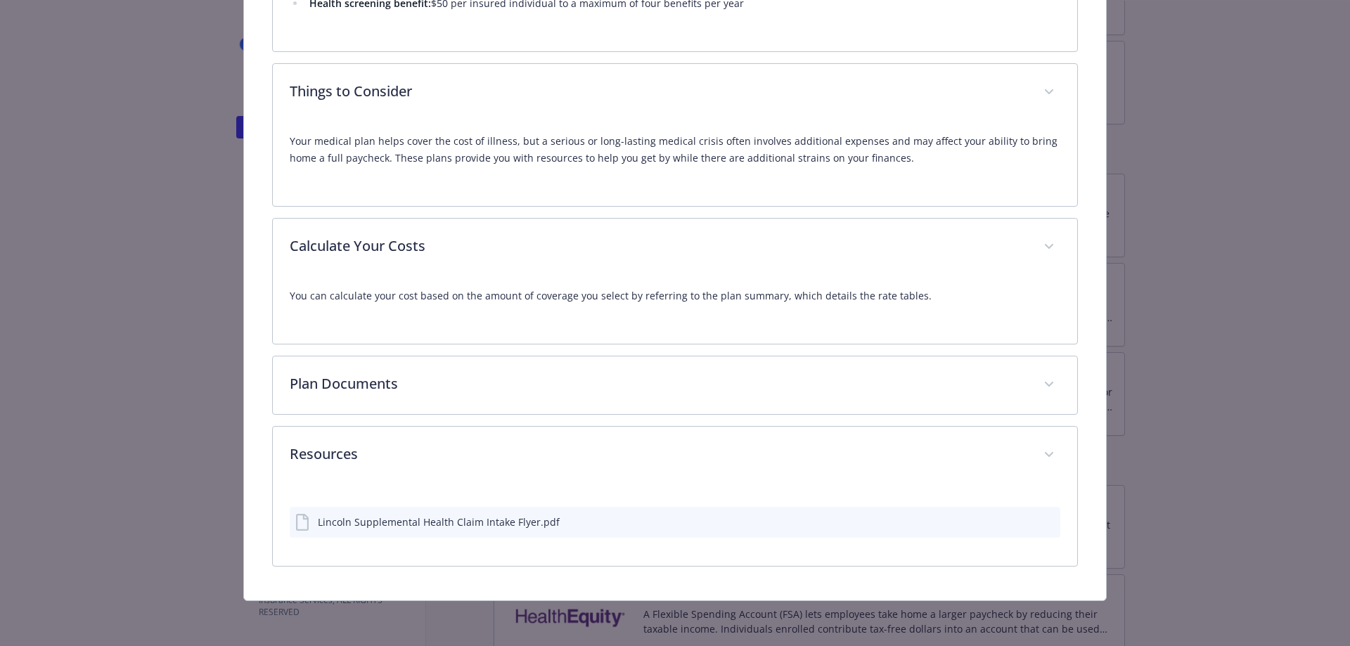
click at [1018, 524] on icon "download file" at bounding box center [1023, 520] width 11 height 11
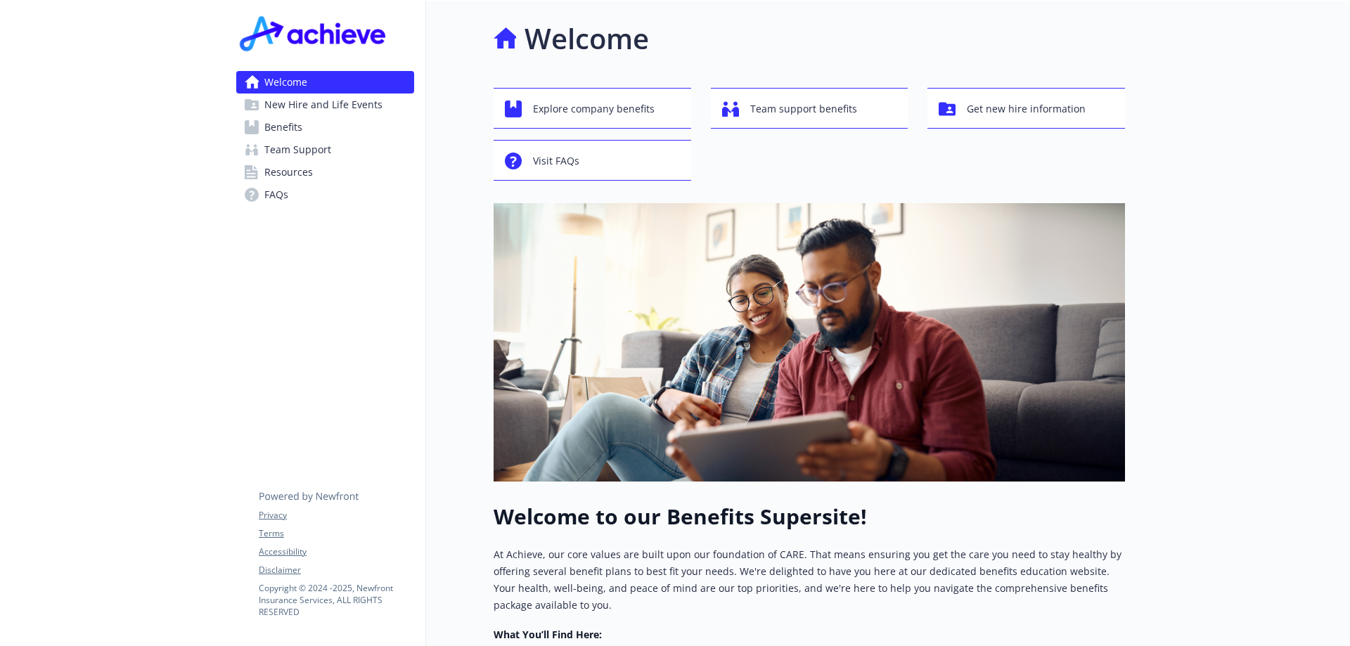
click at [281, 131] on span "Benefits" at bounding box center [283, 127] width 38 height 22
